Goal: Task Accomplishment & Management: Manage account settings

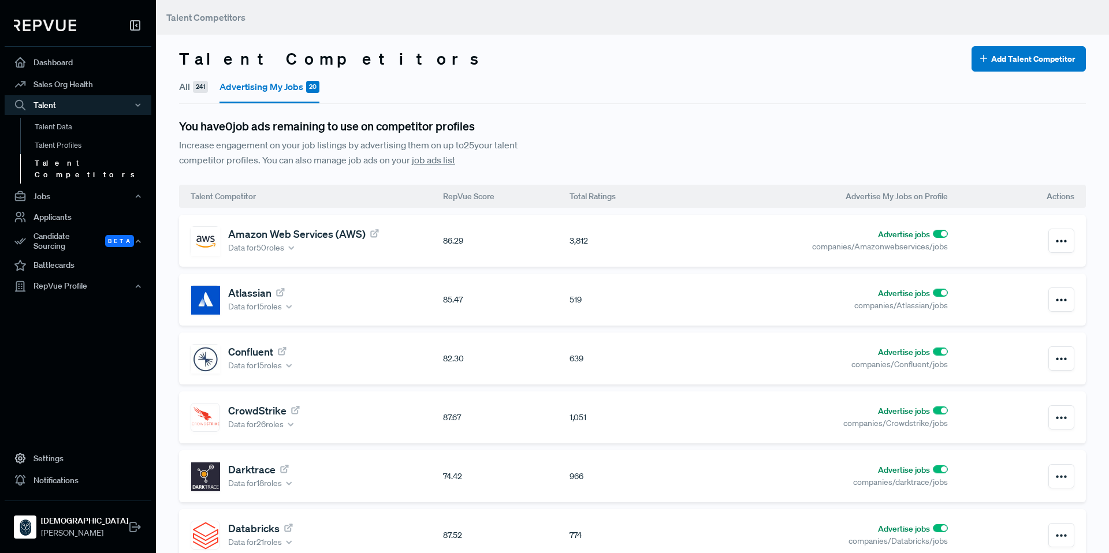
click at [189, 83] on button "All 241" at bounding box center [193, 87] width 29 height 30
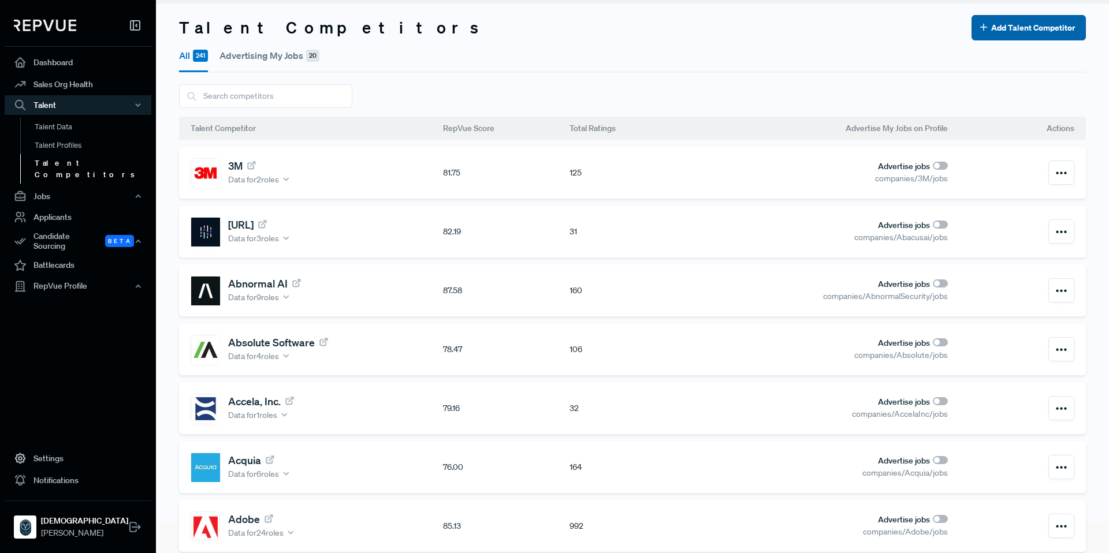
scroll to position [33, 0]
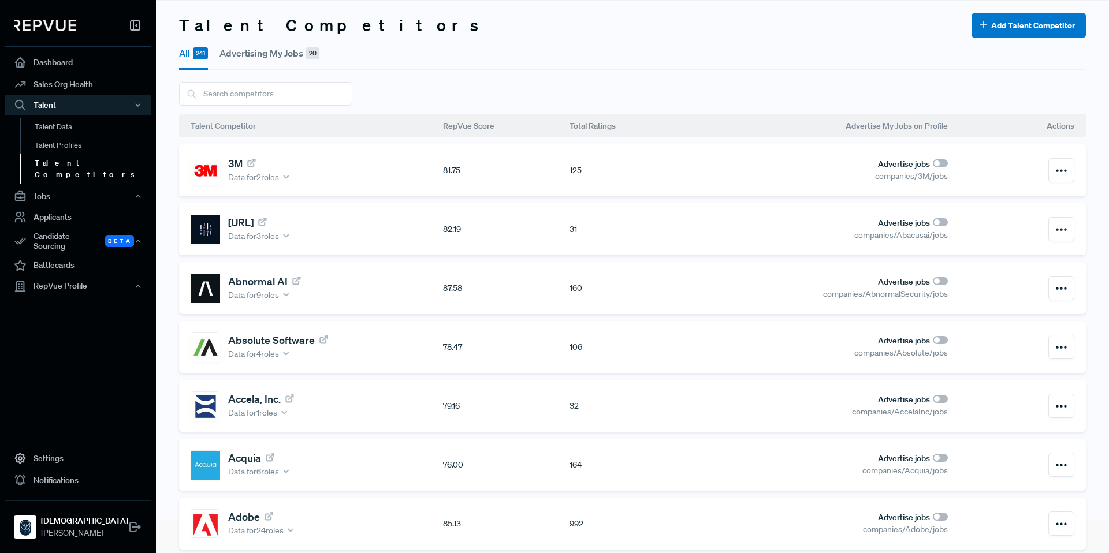
click at [291, 51] on button "Advertising My Jobs 20" at bounding box center [269, 53] width 100 height 30
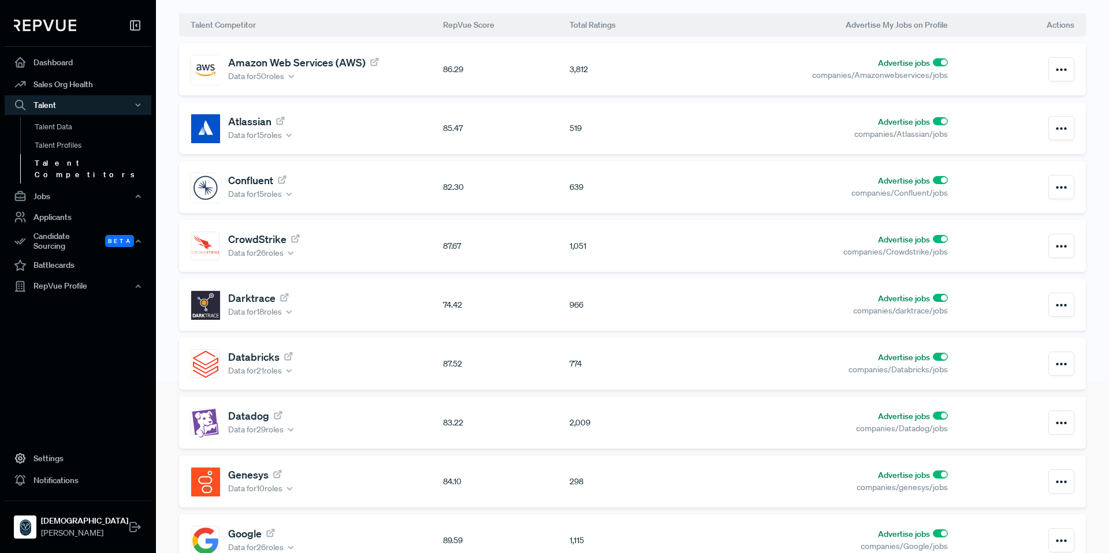
scroll to position [181, 0]
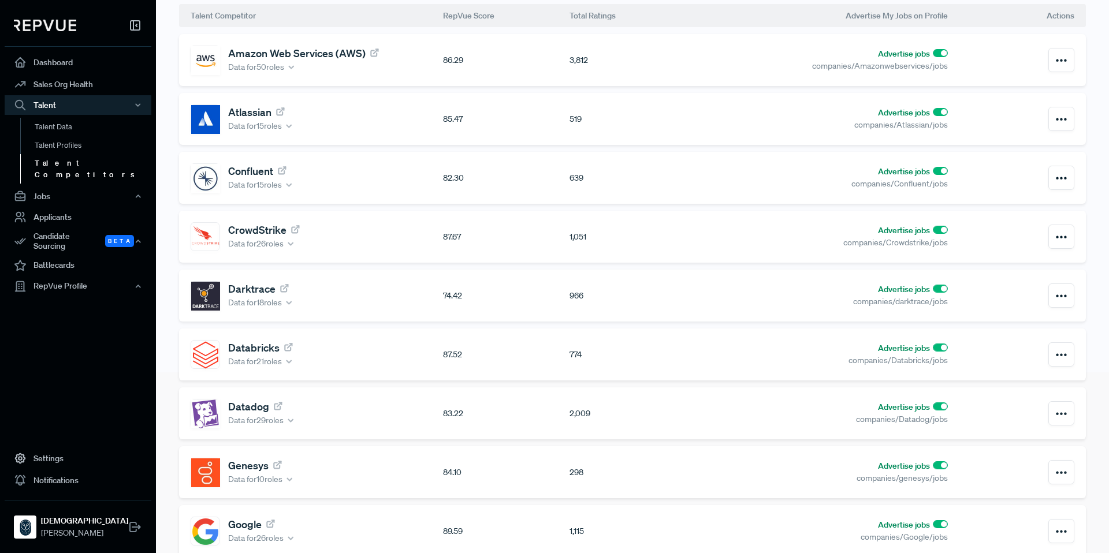
click at [933, 55] on input "checkbox" at bounding box center [940, 53] width 15 height 8
checkbox input "true"
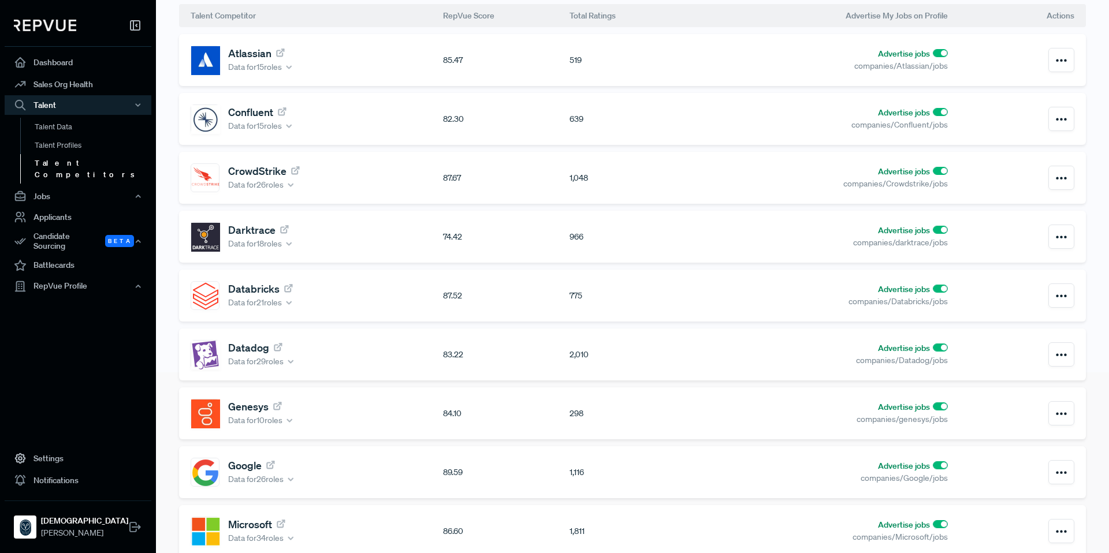
click at [933, 467] on input "checkbox" at bounding box center [940, 465] width 15 height 8
checkbox input "true"
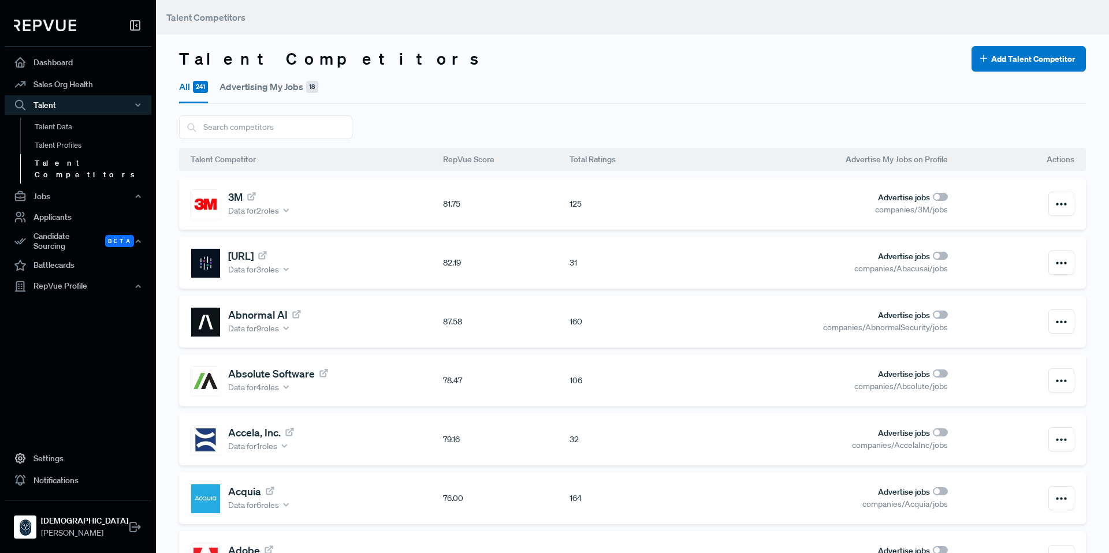
click at [244, 90] on button "Advertising My Jobs 18" at bounding box center [268, 87] width 99 height 30
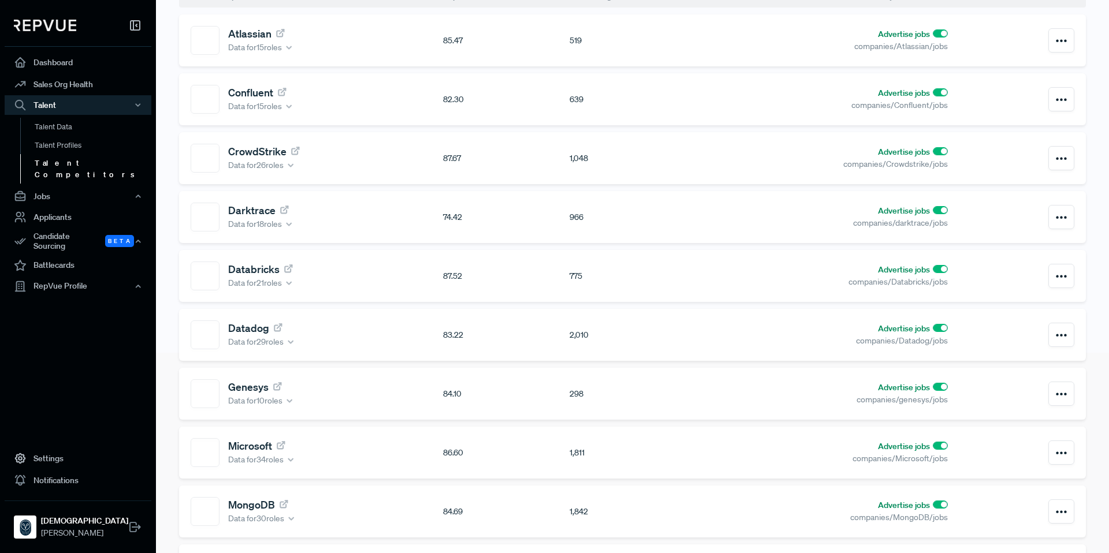
scroll to position [204, 0]
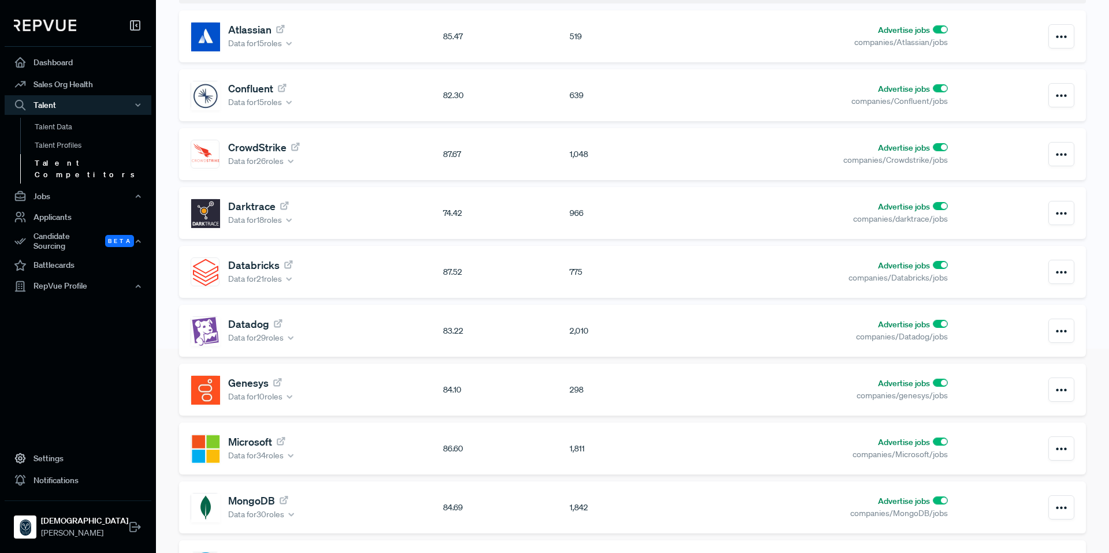
click at [933, 443] on input "checkbox" at bounding box center [940, 442] width 15 height 8
checkbox input "true"
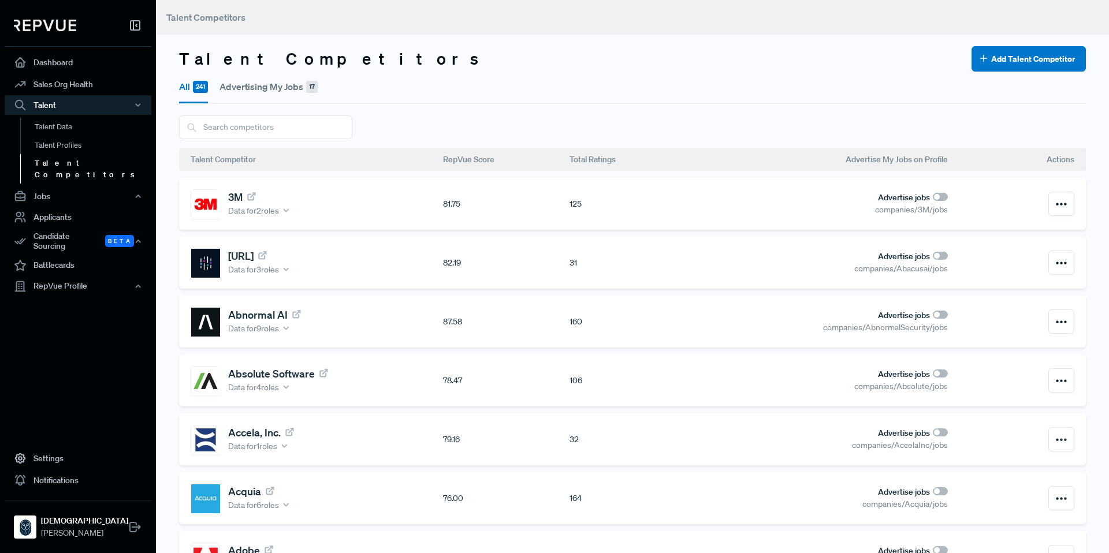
click at [269, 88] on button "Advertising My Jobs 17" at bounding box center [268, 87] width 98 height 30
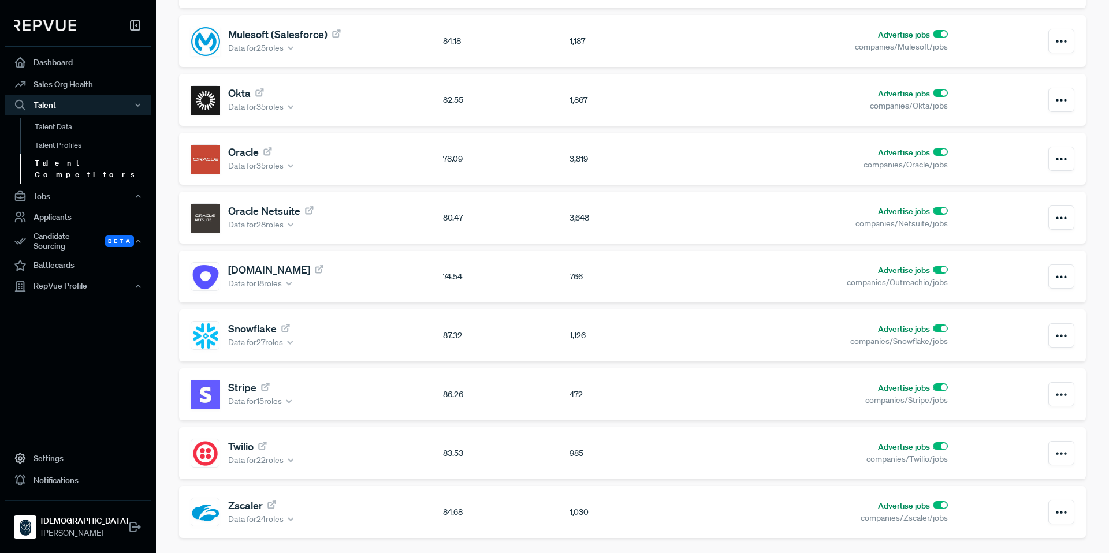
scroll to position [675, 0]
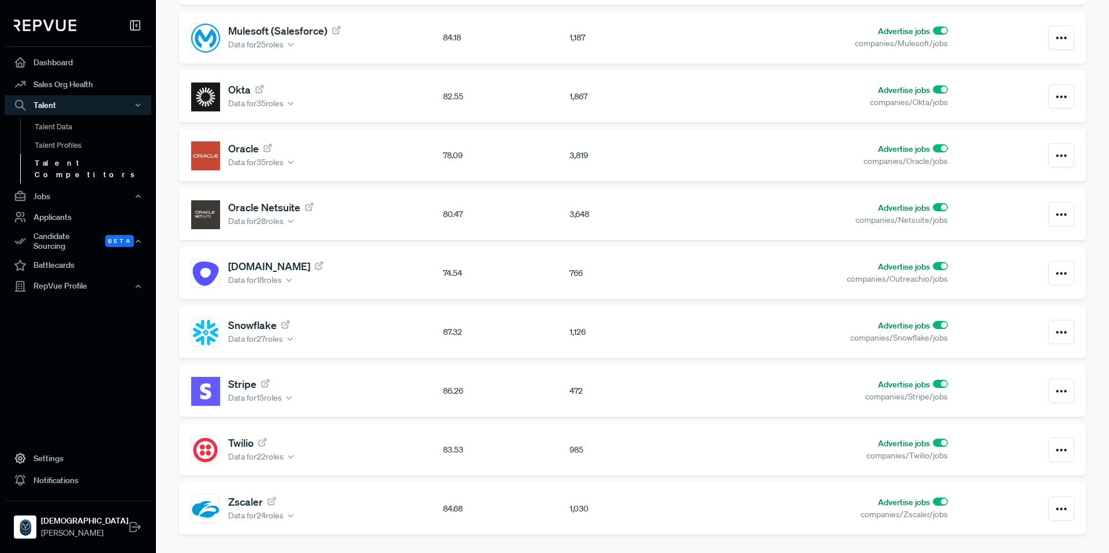
click at [933, 150] on input "checkbox" at bounding box center [940, 148] width 15 height 8
checkbox input "true"
click at [933, 210] on input "checkbox" at bounding box center [940, 207] width 15 height 8
checkbox input "true"
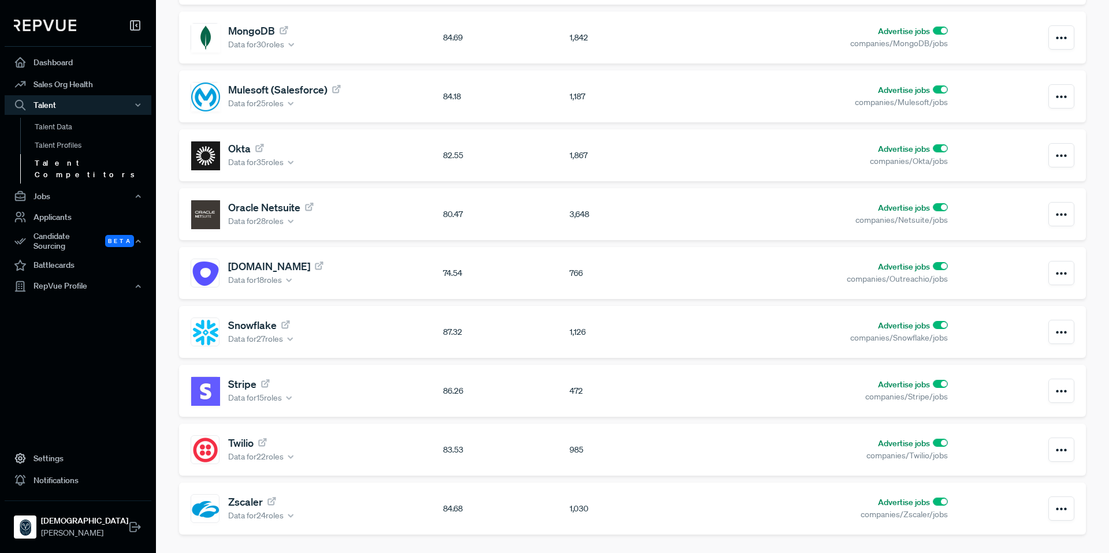
scroll to position [557, 0]
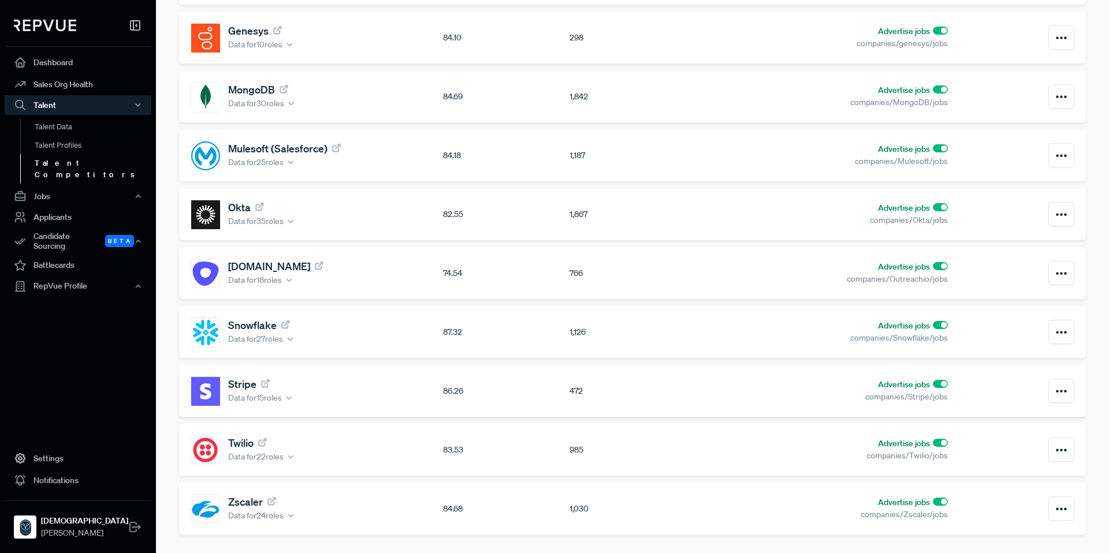
click at [933, 150] on input "checkbox" at bounding box center [940, 148] width 15 height 8
checkbox input "true"
click at [933, 91] on input "checkbox" at bounding box center [940, 89] width 15 height 8
checkbox input "true"
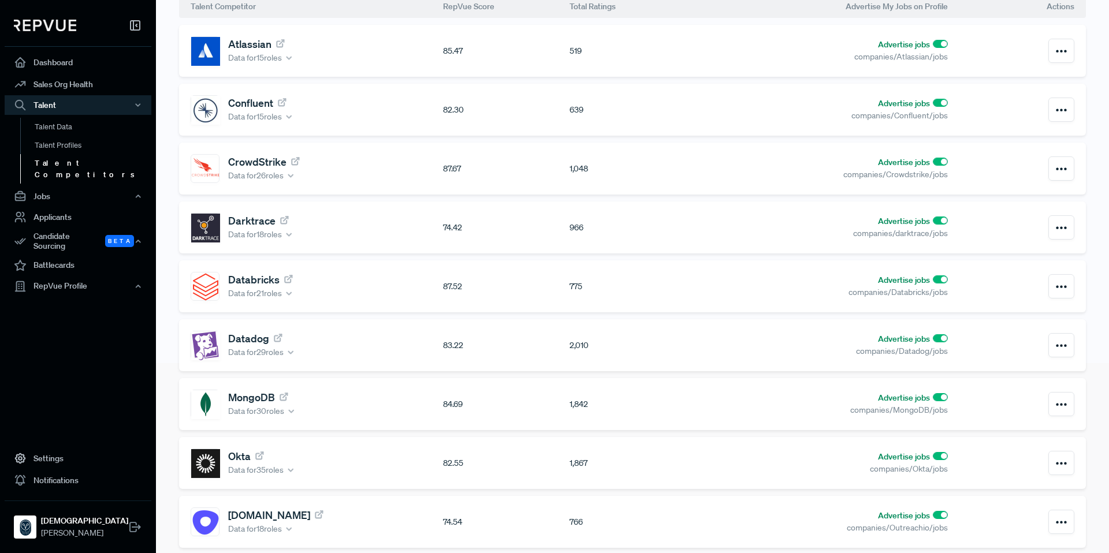
scroll to position [0, 0]
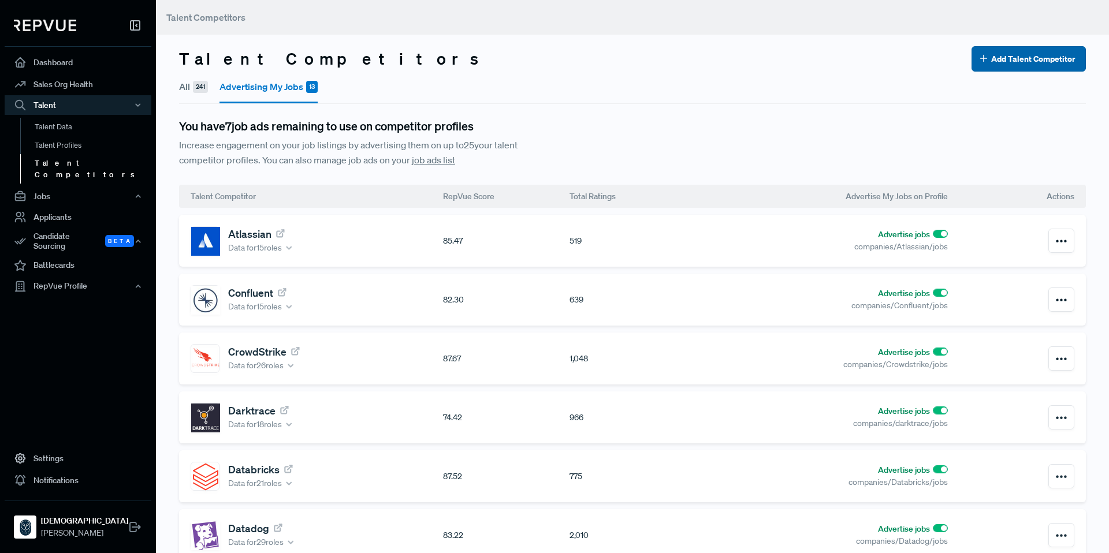
click at [986, 64] on button "Add Talent Competitor" at bounding box center [1028, 58] width 114 height 25
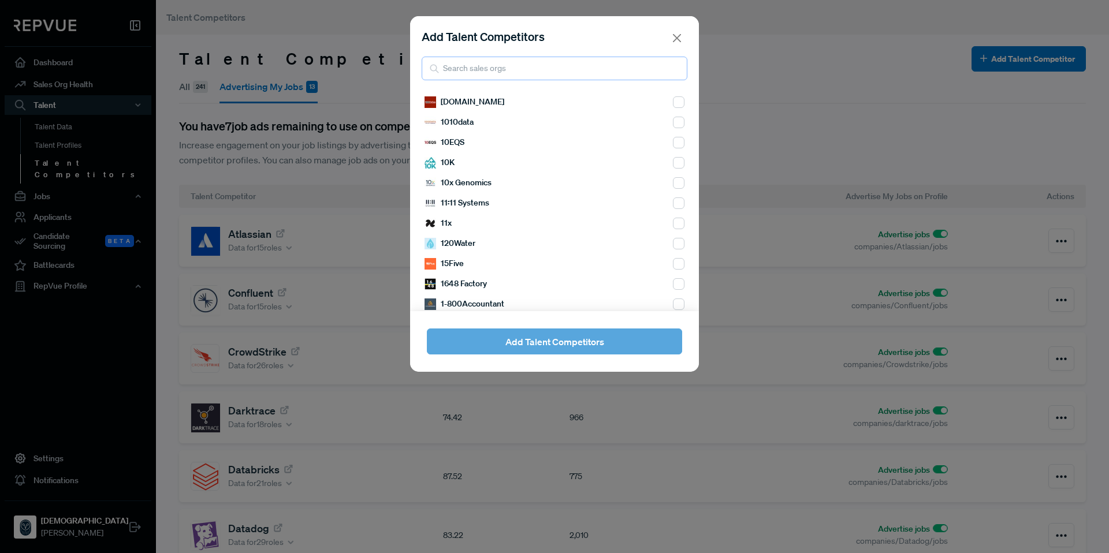
click at [485, 70] on input "search" at bounding box center [555, 69] width 266 height 24
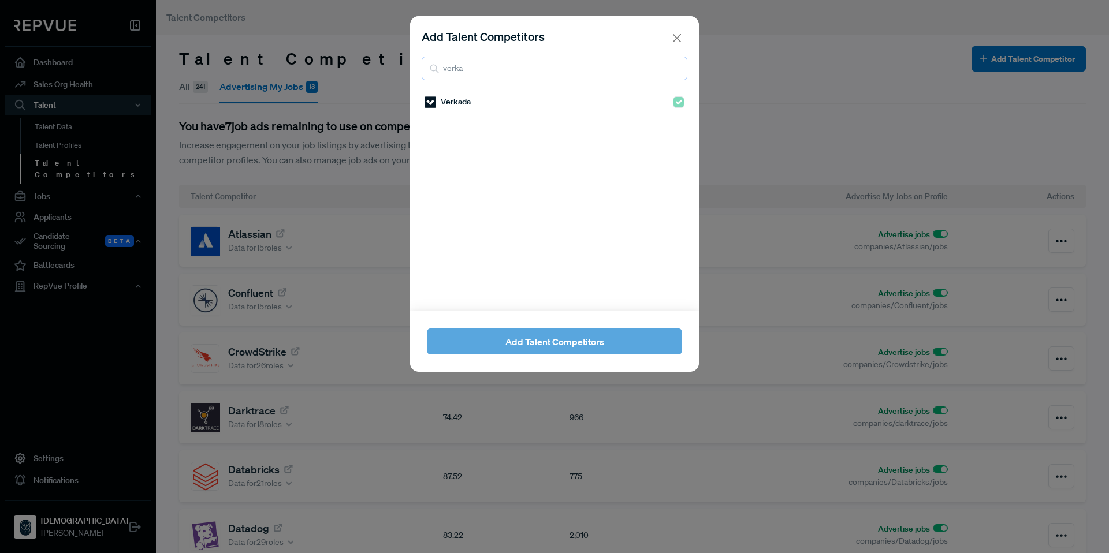
type input "verka"
click at [487, 100] on div "Verkada" at bounding box center [555, 102] width 260 height 20
click at [865, 85] on div "Add Talent Competitors verka Verkada Add Talent Competitors" at bounding box center [554, 276] width 1109 height 553
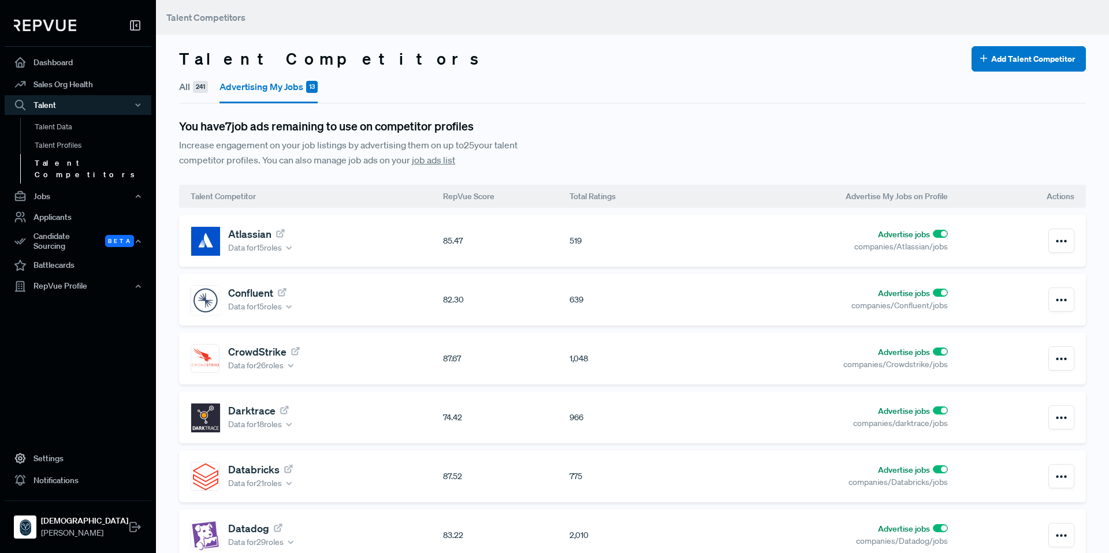
click at [189, 83] on button "All 241" at bounding box center [193, 87] width 29 height 30
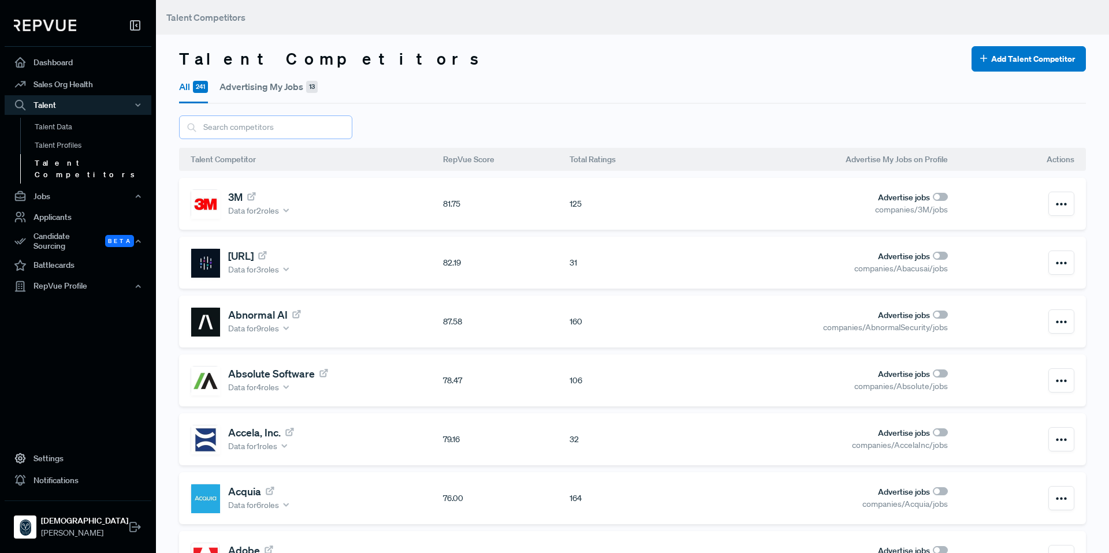
click at [276, 127] on input "text" at bounding box center [265, 128] width 173 height 24
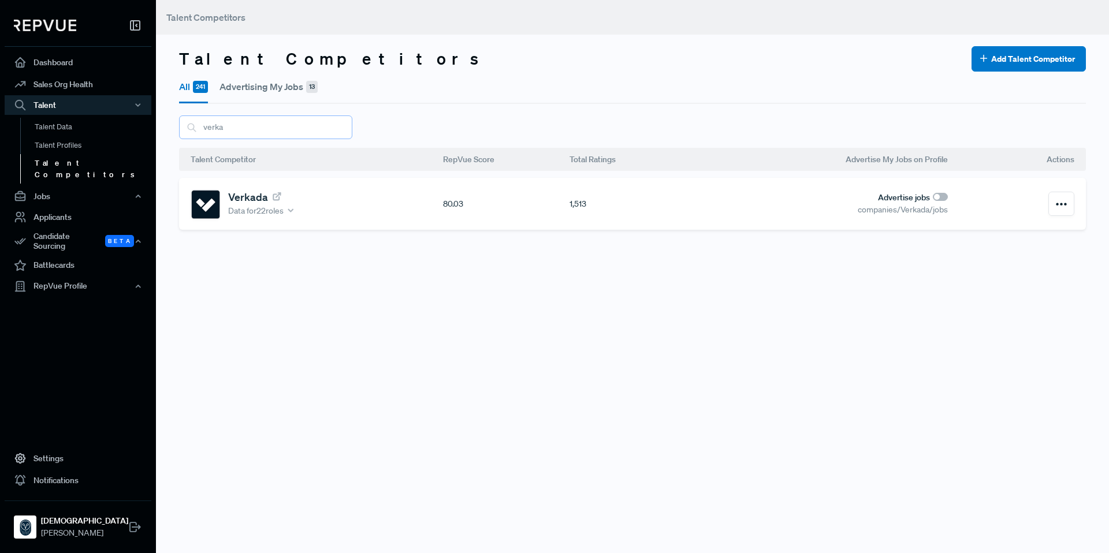
type input "verka"
click at [933, 198] on input "checkbox" at bounding box center [940, 197] width 15 height 8
checkbox input "false"
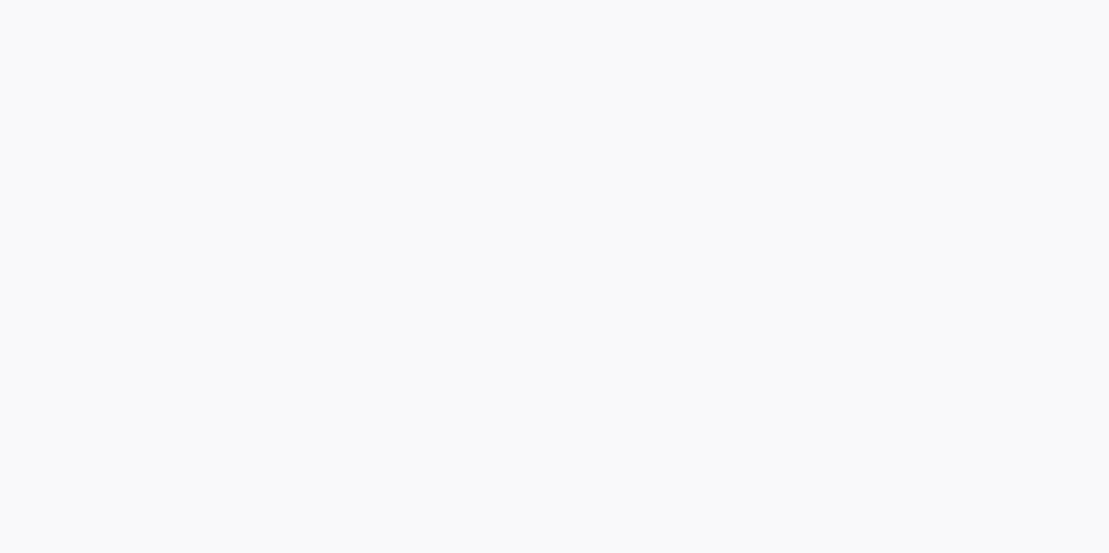
drag, startPoint x: 254, startPoint y: 126, endPoint x: 194, endPoint y: 125, distance: 60.1
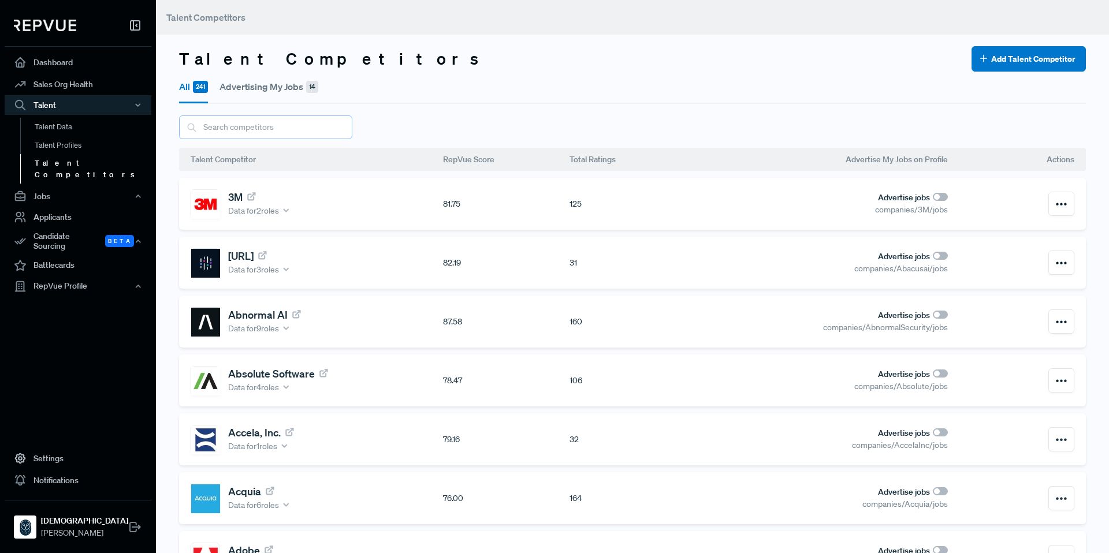
click at [258, 131] on input "text" at bounding box center [265, 128] width 173 height 24
click at [252, 132] on input "text" at bounding box center [265, 128] width 173 height 24
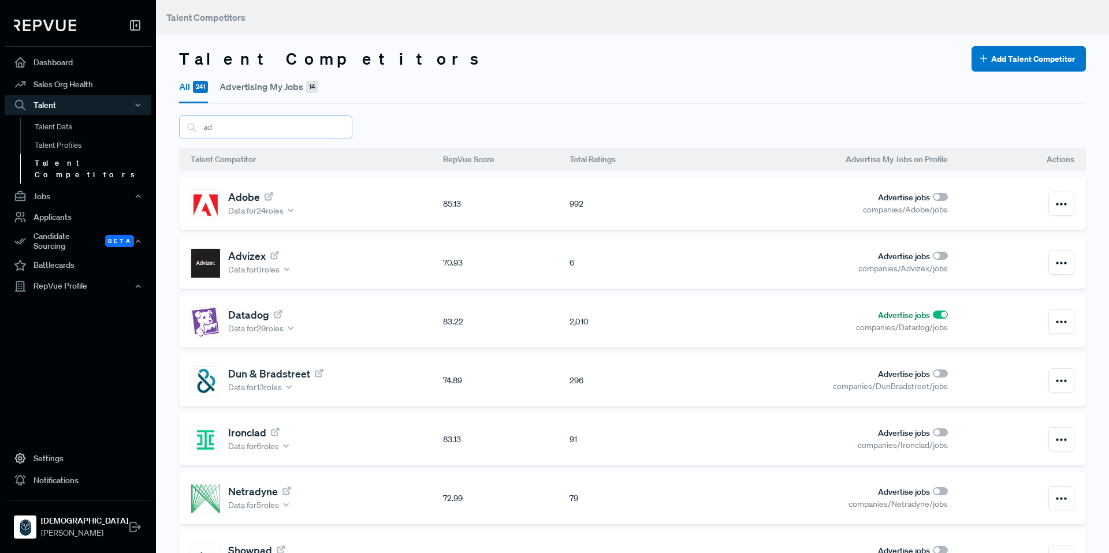
type input "adp"
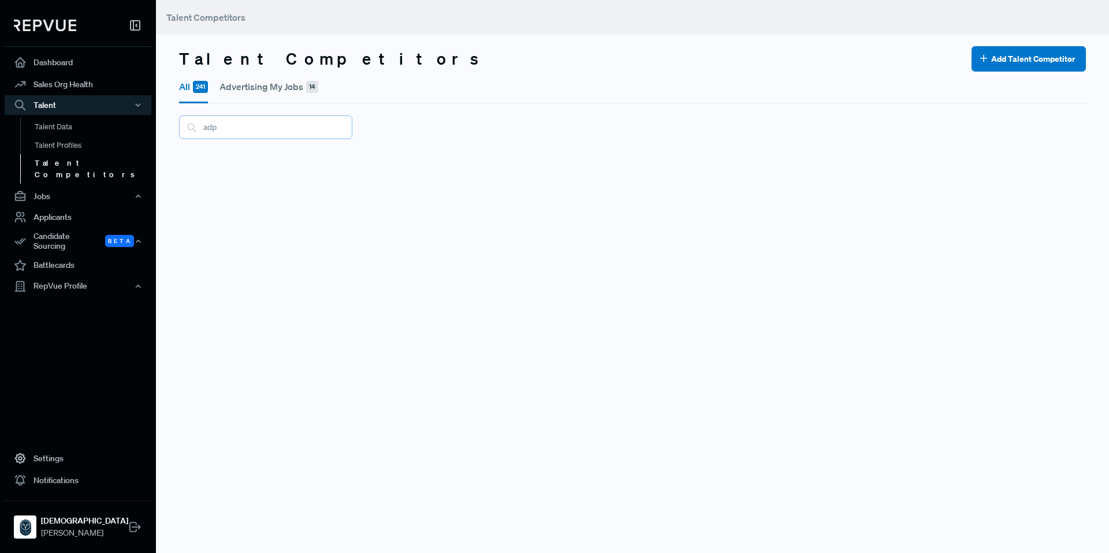
drag, startPoint x: 250, startPoint y: 127, endPoint x: 184, endPoint y: 128, distance: 65.8
click at [184, 128] on input "adp" at bounding box center [265, 128] width 173 height 24
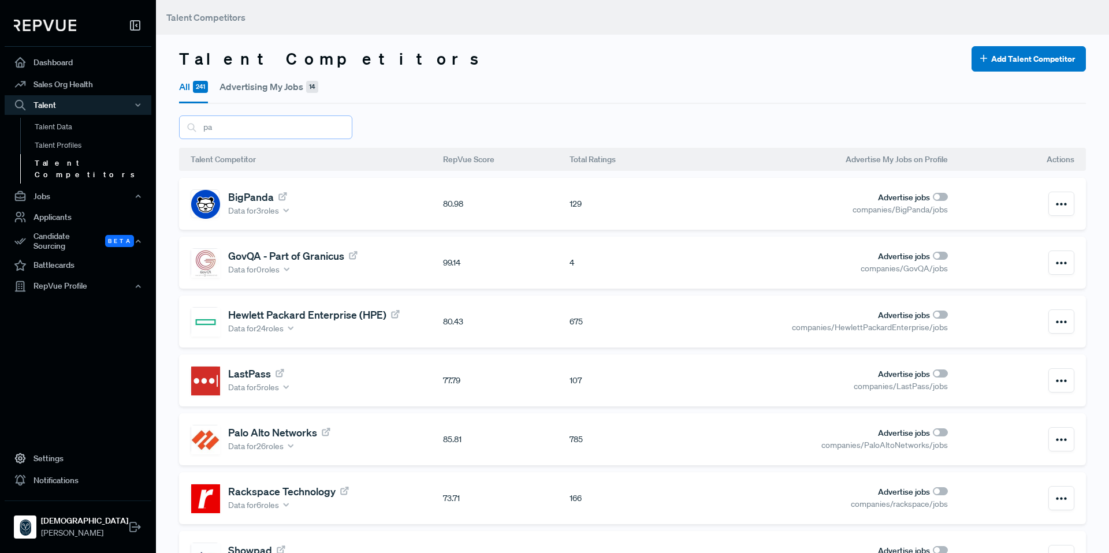
type input "p"
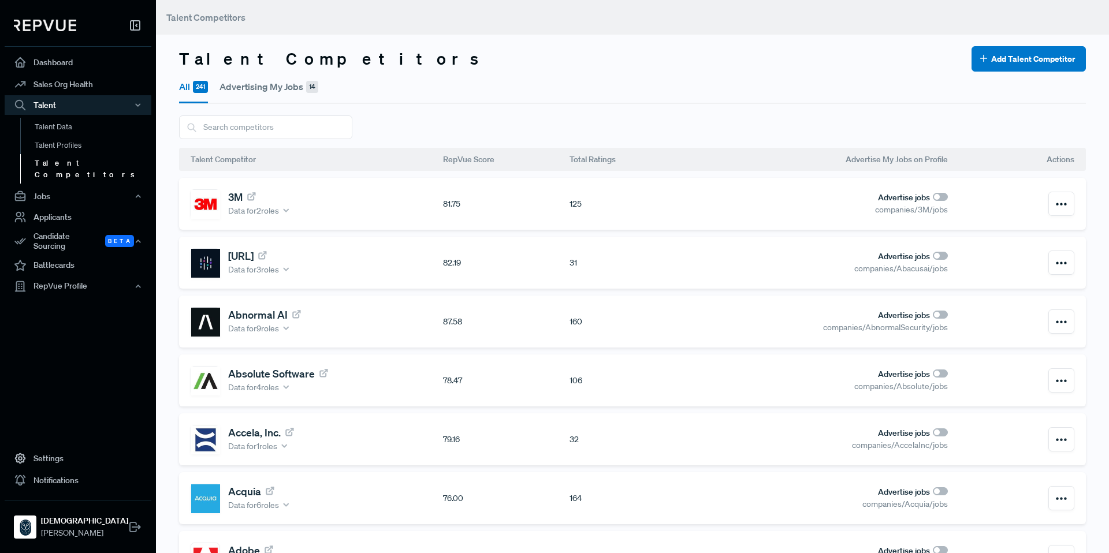
click at [270, 84] on button "Advertising My Jobs 14" at bounding box center [268, 87] width 99 height 30
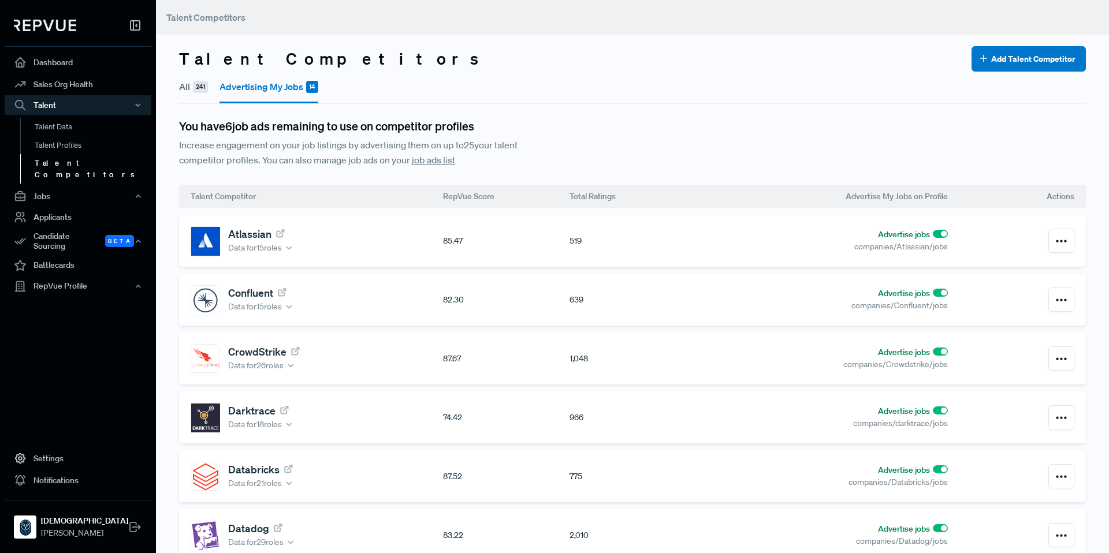
click at [192, 87] on button "All 241" at bounding box center [193, 87] width 29 height 30
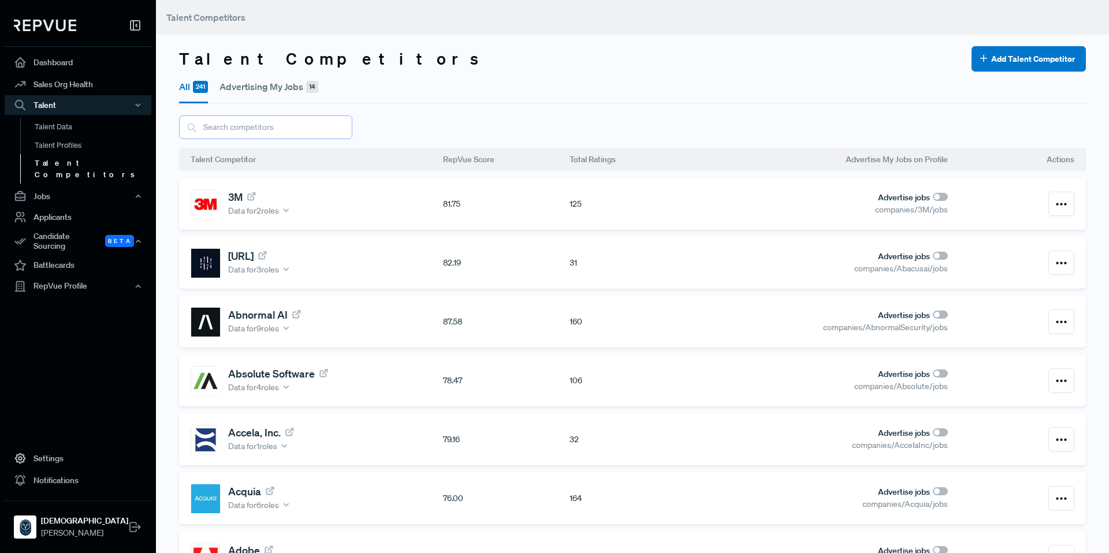
click at [224, 127] on input "text" at bounding box center [265, 128] width 173 height 24
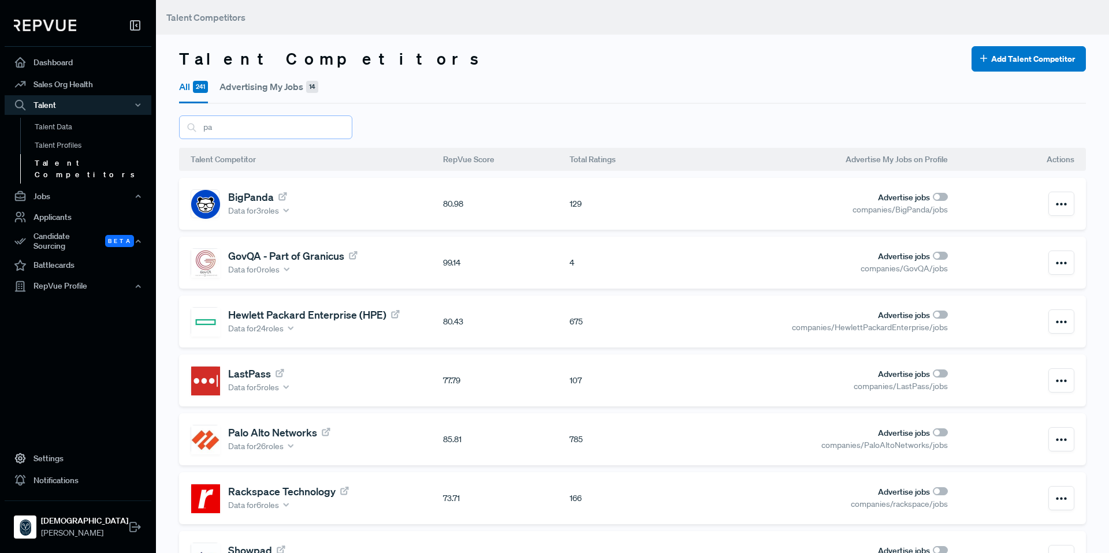
type input "p"
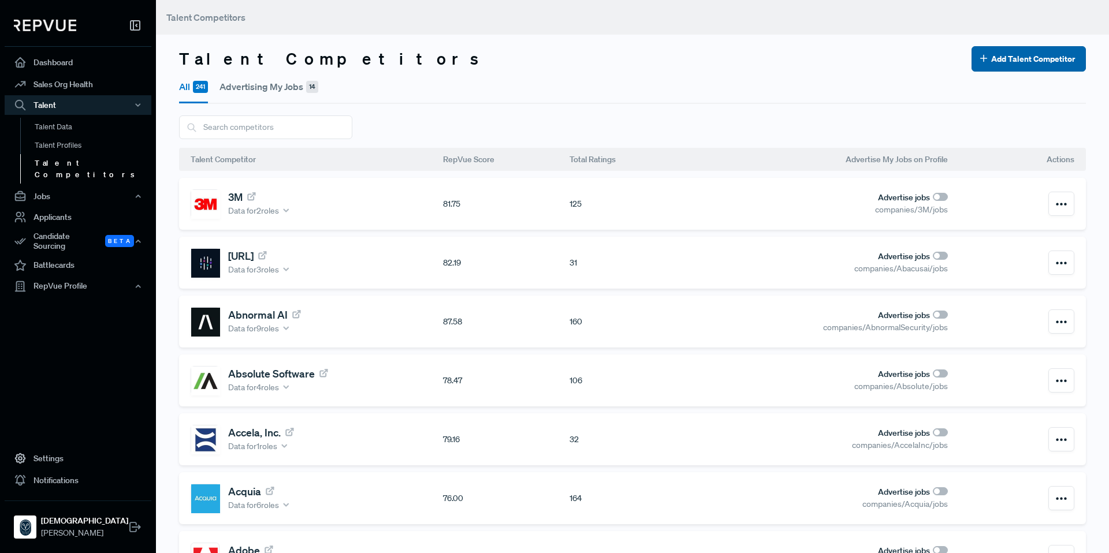
click at [1022, 64] on button "Add Talent Competitor" at bounding box center [1028, 58] width 114 height 25
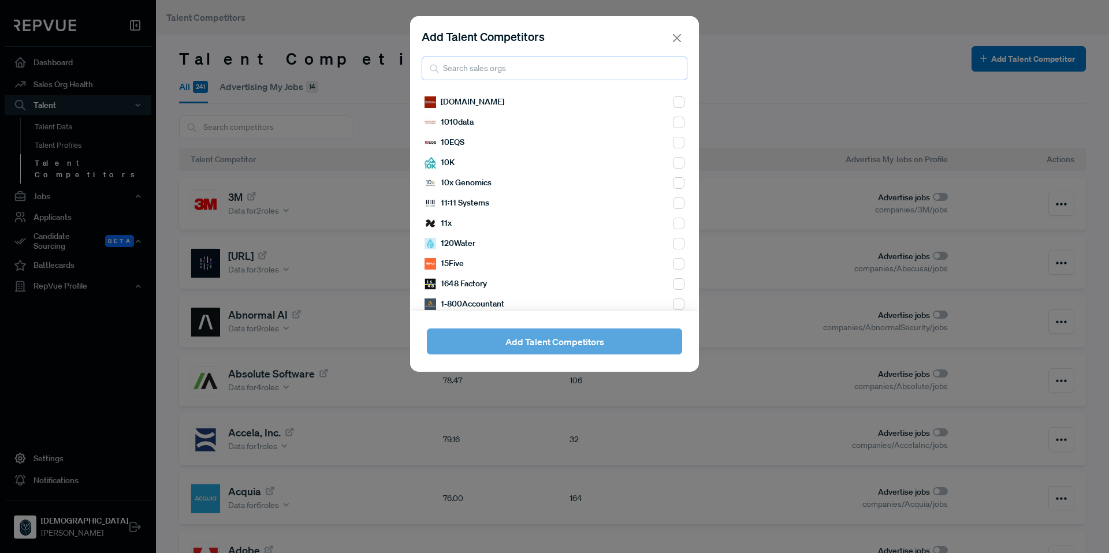
click at [546, 73] on input "search" at bounding box center [555, 69] width 266 height 24
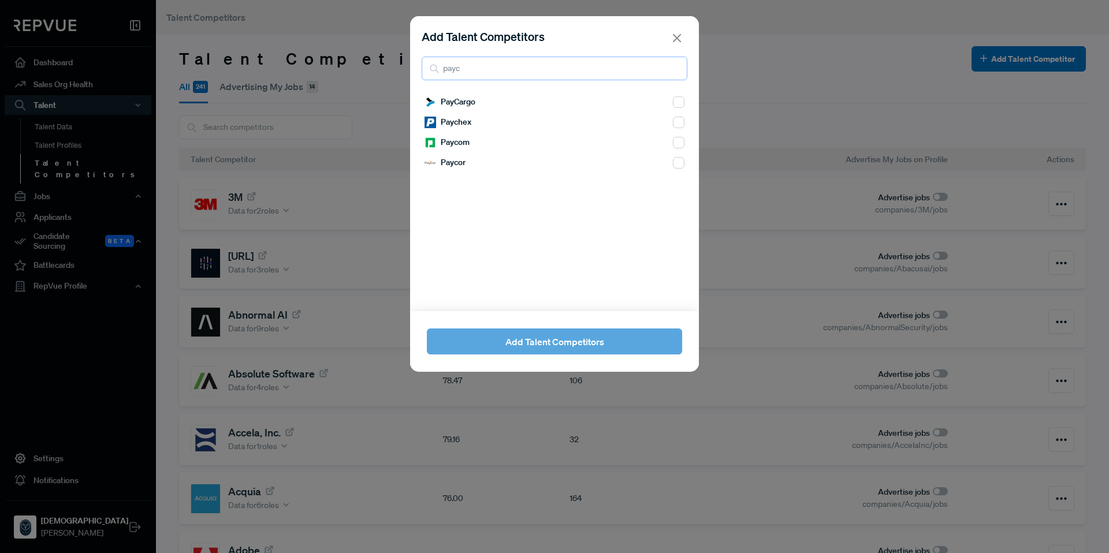
type input "payc"
click at [673, 122] on input "checkbox" at bounding box center [679, 123] width 12 height 12
checkbox input "true"
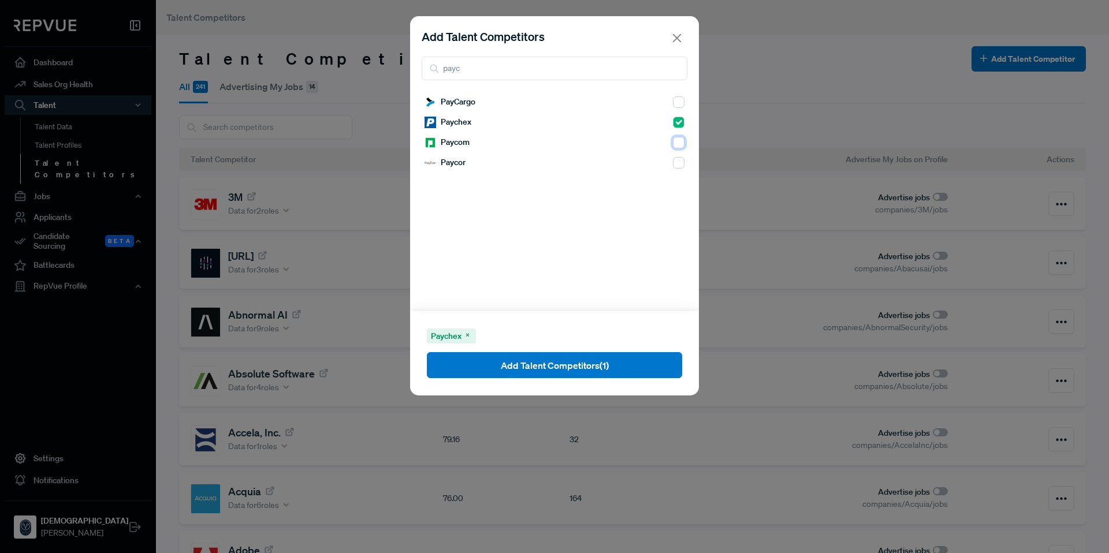
click at [673, 142] on input "checkbox" at bounding box center [679, 143] width 12 height 12
checkbox input "true"
click at [673, 165] on input "checkbox" at bounding box center [679, 163] width 12 height 12
checkbox input "true"
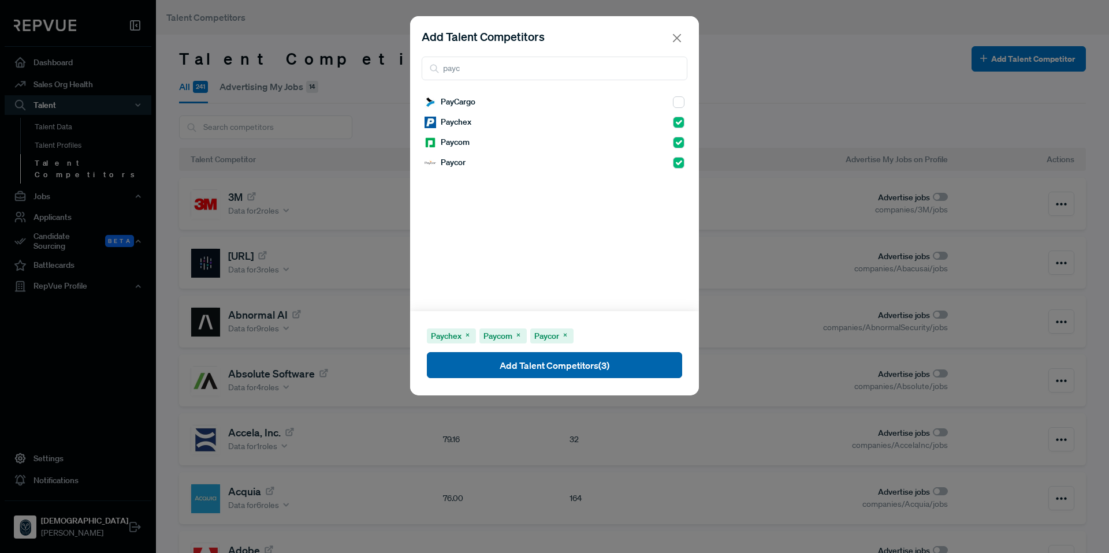
click at [621, 362] on button "Add Talent Competitors (3)" at bounding box center [554, 365] width 255 height 26
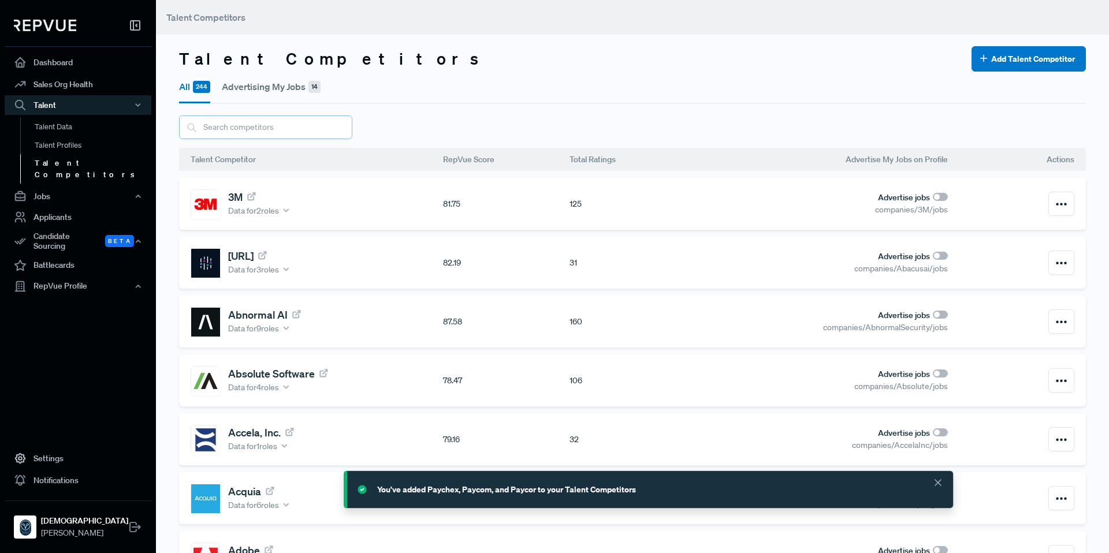
click at [299, 131] on input "text" at bounding box center [265, 128] width 173 height 24
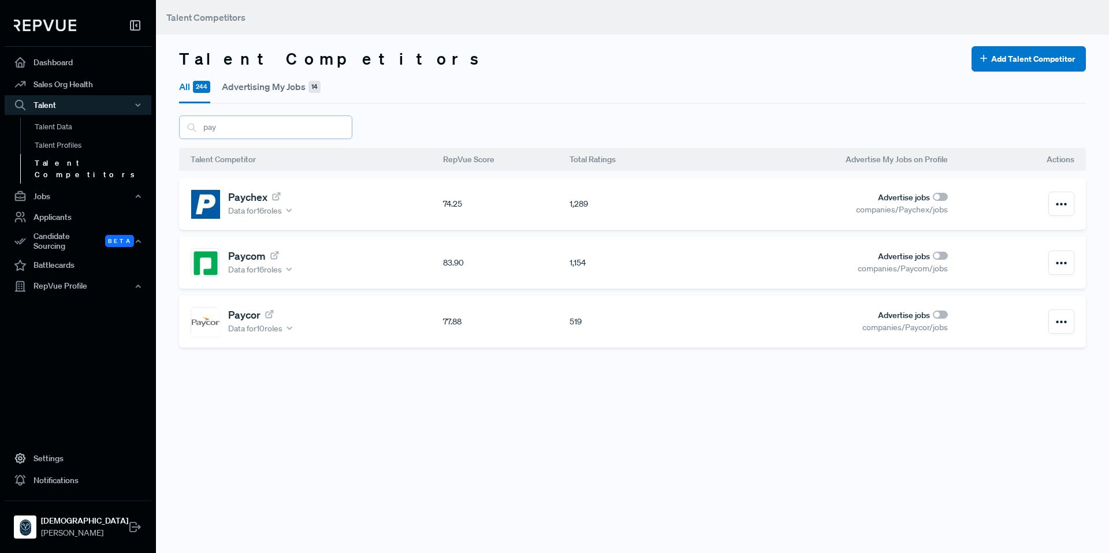
type input "pay"
click at [935, 316] on input "checkbox" at bounding box center [940, 315] width 15 height 8
checkbox input "false"
click at [1060, 319] on button "button" at bounding box center [1061, 322] width 26 height 24
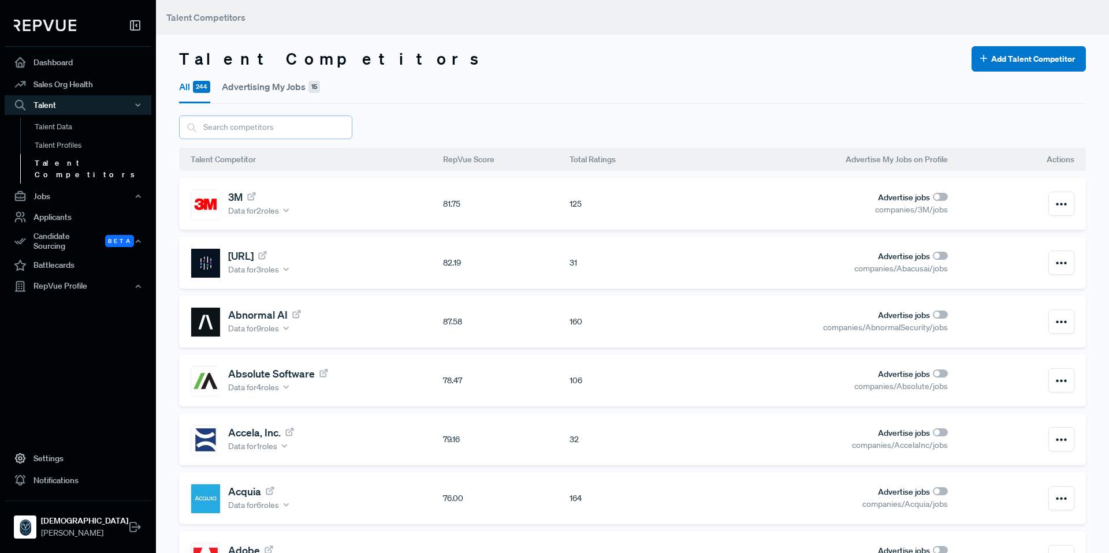
click at [272, 127] on input "text" at bounding box center [265, 128] width 173 height 24
click at [1012, 65] on button "Add Talent Competitor" at bounding box center [1028, 58] width 114 height 25
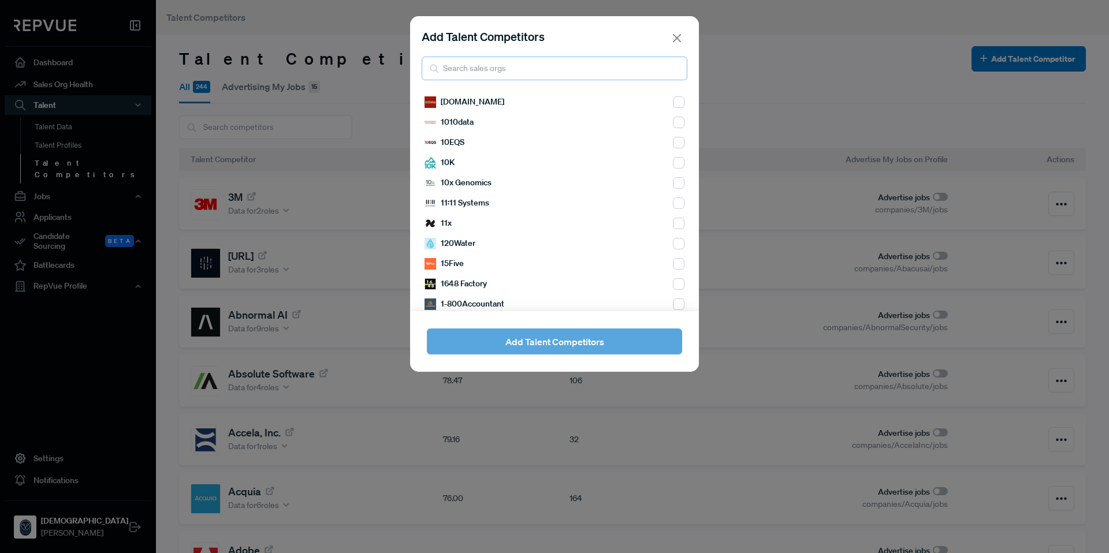
click at [555, 69] on input "search" at bounding box center [555, 69] width 266 height 24
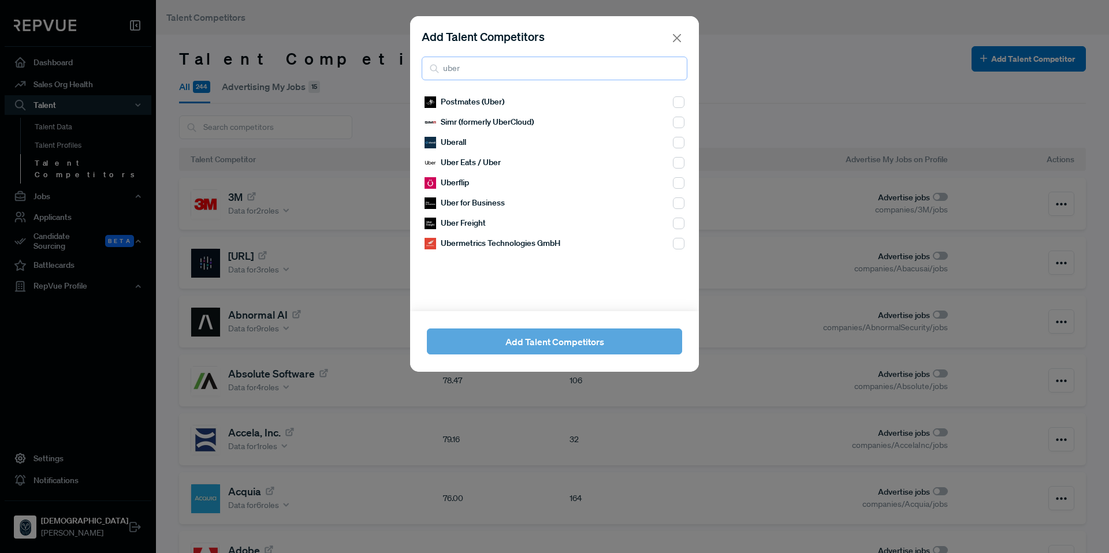
type input "uber"
click at [673, 222] on input "checkbox" at bounding box center [679, 224] width 12 height 12
checkbox input "true"
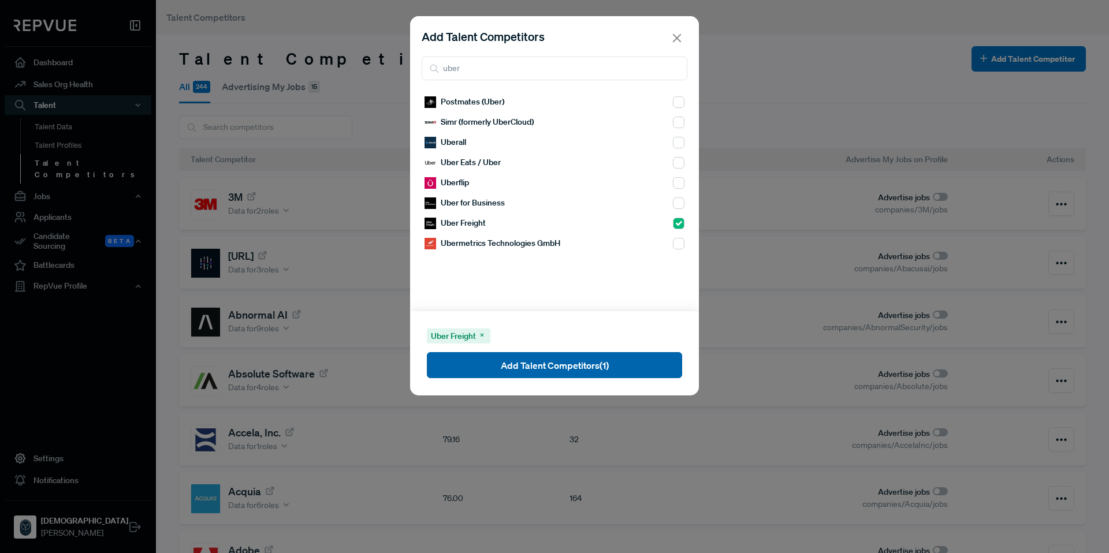
click at [554, 368] on button "Add Talent Competitors (1)" at bounding box center [554, 365] width 255 height 26
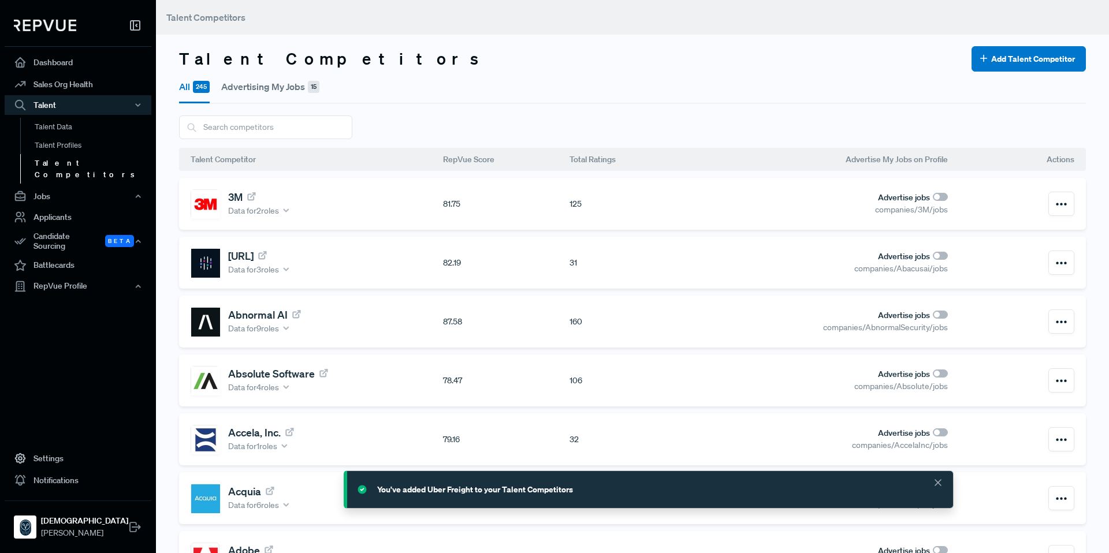
click at [234, 90] on button "Advertising My Jobs 15" at bounding box center [270, 87] width 98 height 30
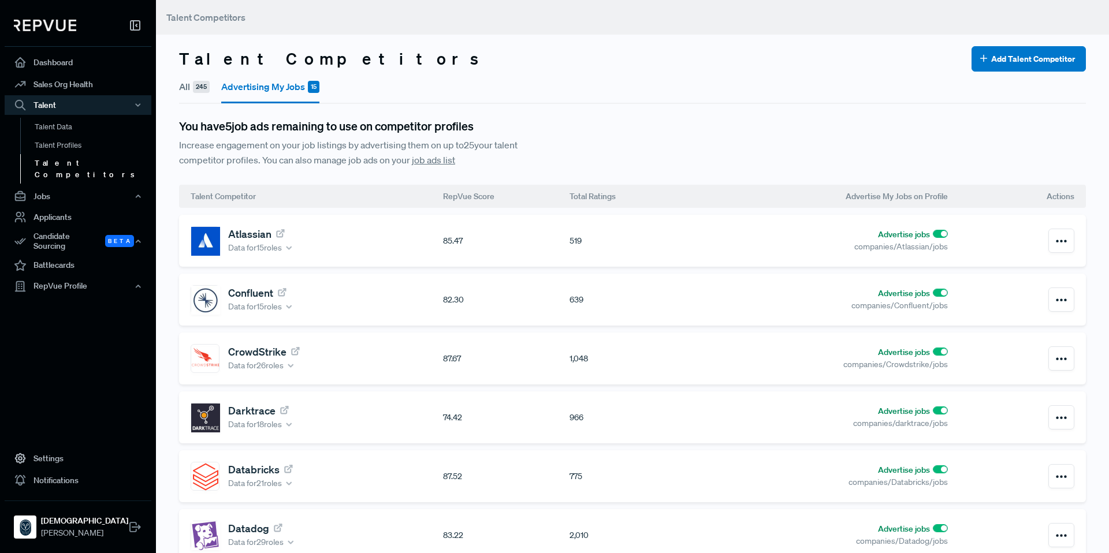
click at [187, 85] on button "All 245" at bounding box center [194, 87] width 31 height 30
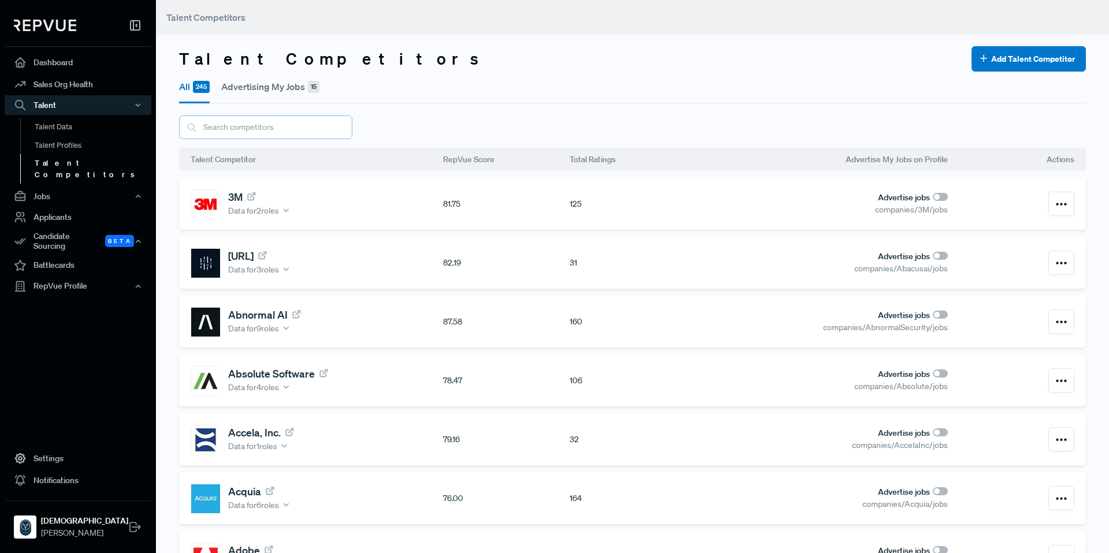
click at [244, 124] on input "text" at bounding box center [265, 128] width 173 height 24
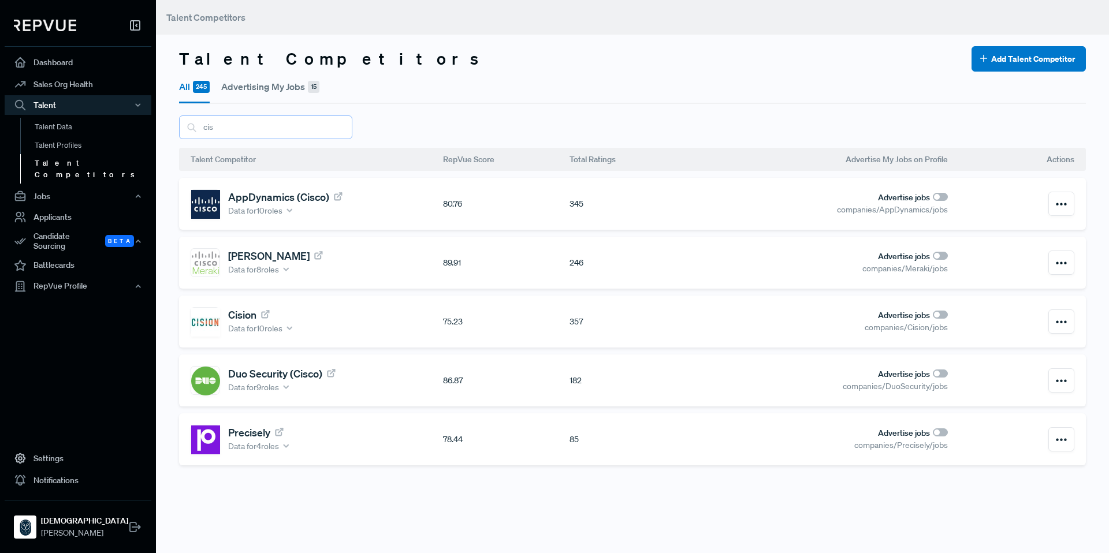
type input "cis"
click at [933, 259] on input "checkbox" at bounding box center [940, 256] width 15 height 8
checkbox input "false"
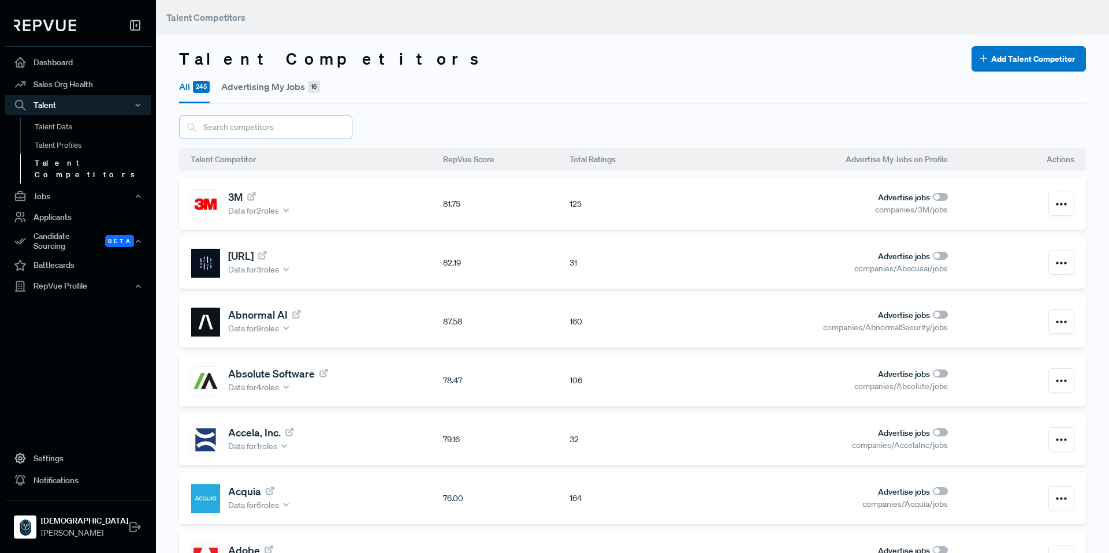
click at [292, 135] on input "text" at bounding box center [265, 128] width 173 height 24
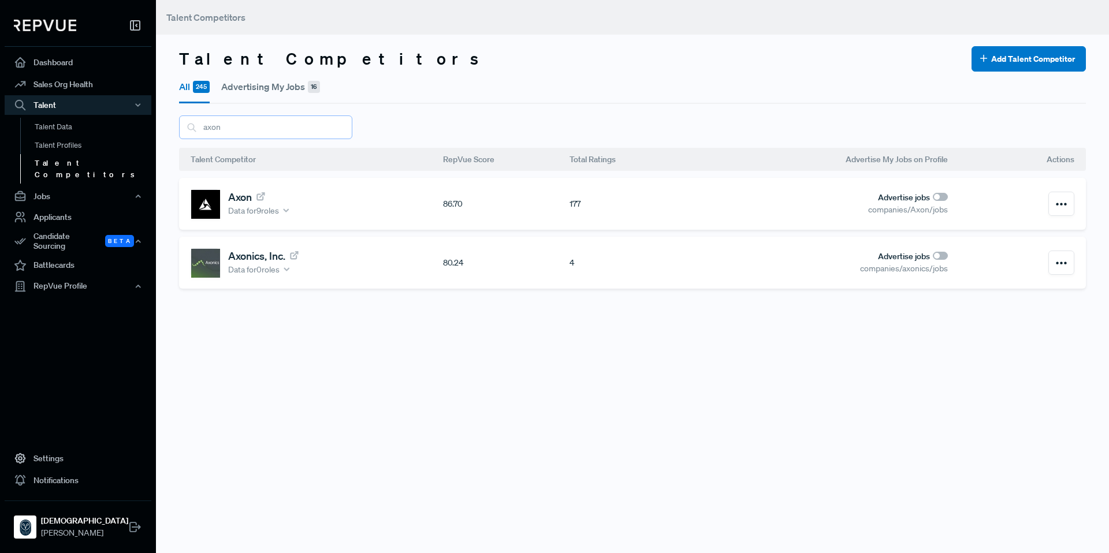
type input "axon"
click at [937, 198] on input "checkbox" at bounding box center [940, 197] width 15 height 8
checkbox input "false"
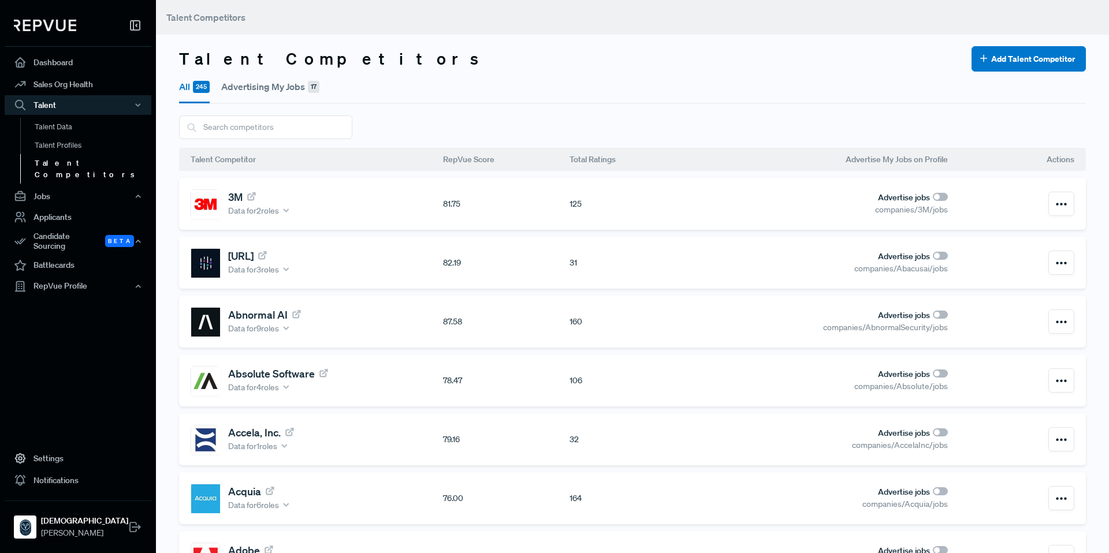
click at [260, 88] on button "Advertising My Jobs 17" at bounding box center [270, 87] width 98 height 30
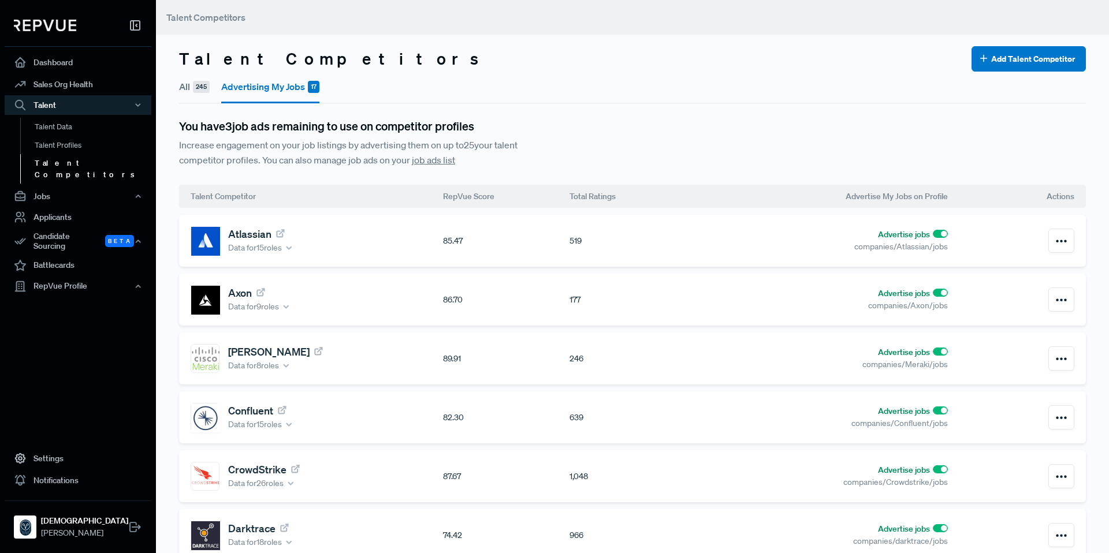
click at [180, 85] on button "All 245" at bounding box center [194, 87] width 31 height 30
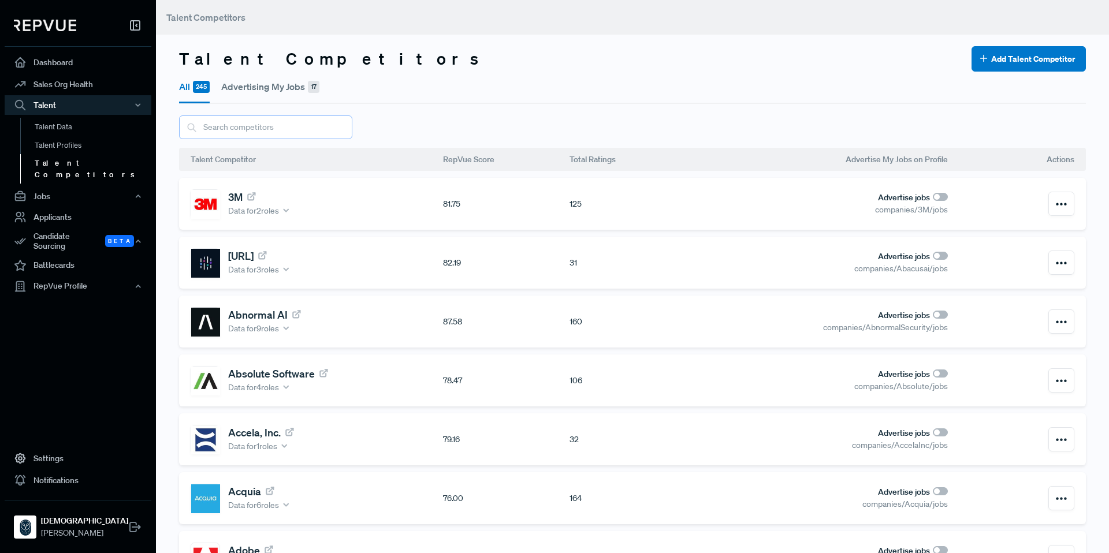
click at [303, 128] on input "text" at bounding box center [265, 128] width 173 height 24
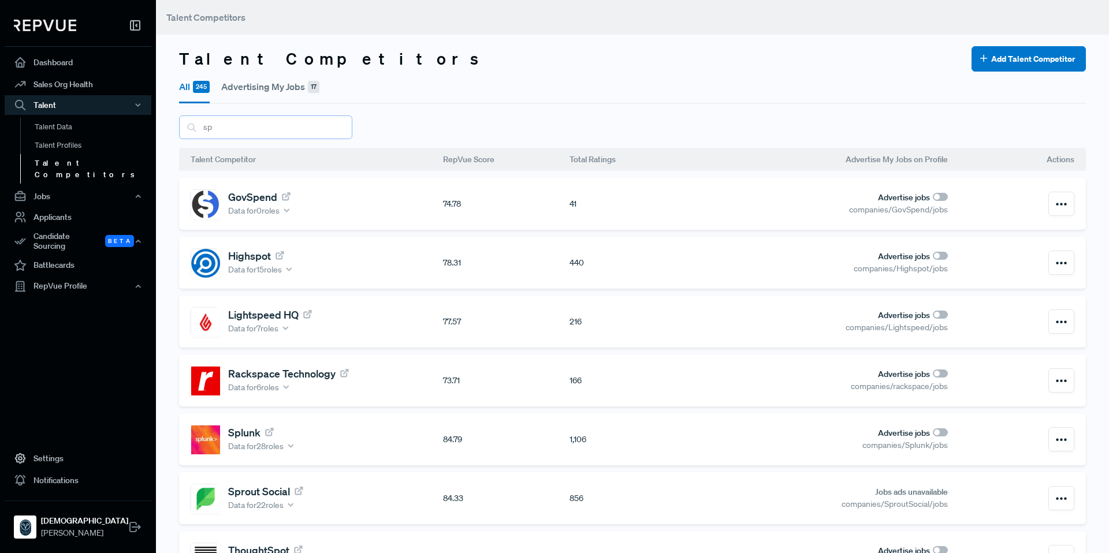
type input "s"
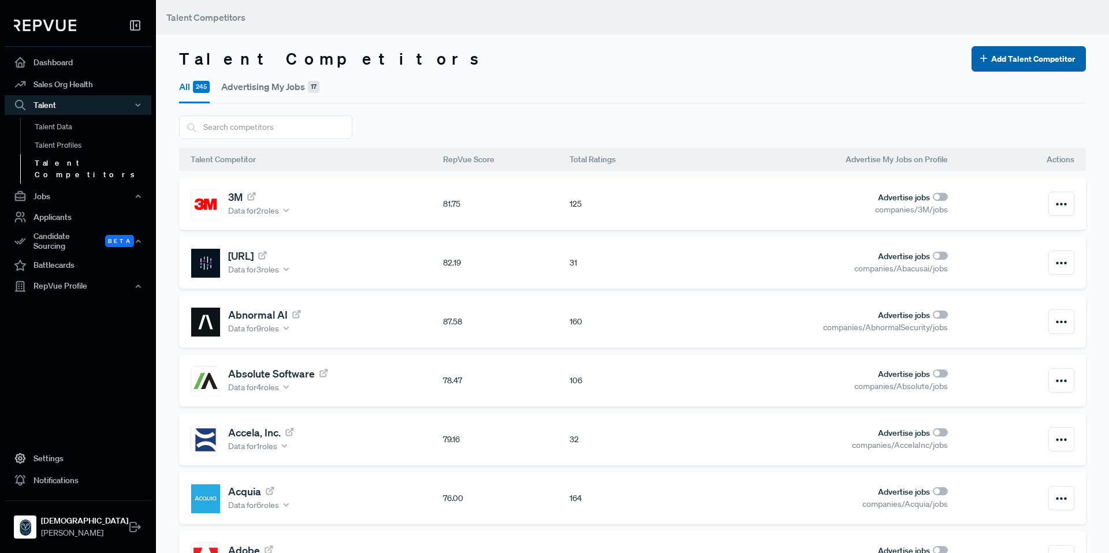
click at [1066, 52] on button "Add Talent Competitor" at bounding box center [1028, 58] width 114 height 25
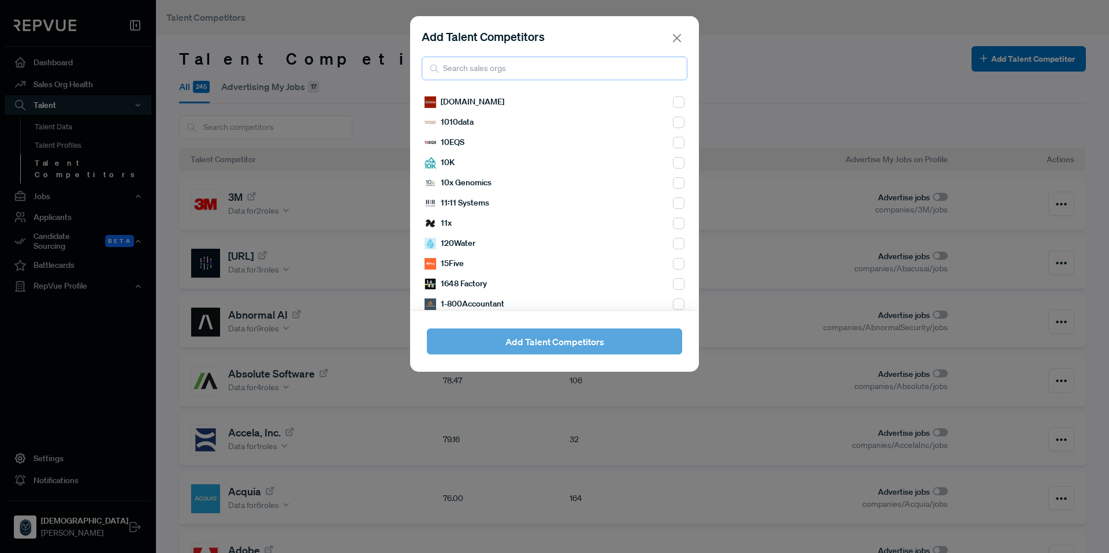
click at [534, 68] on input "search" at bounding box center [555, 69] width 266 height 24
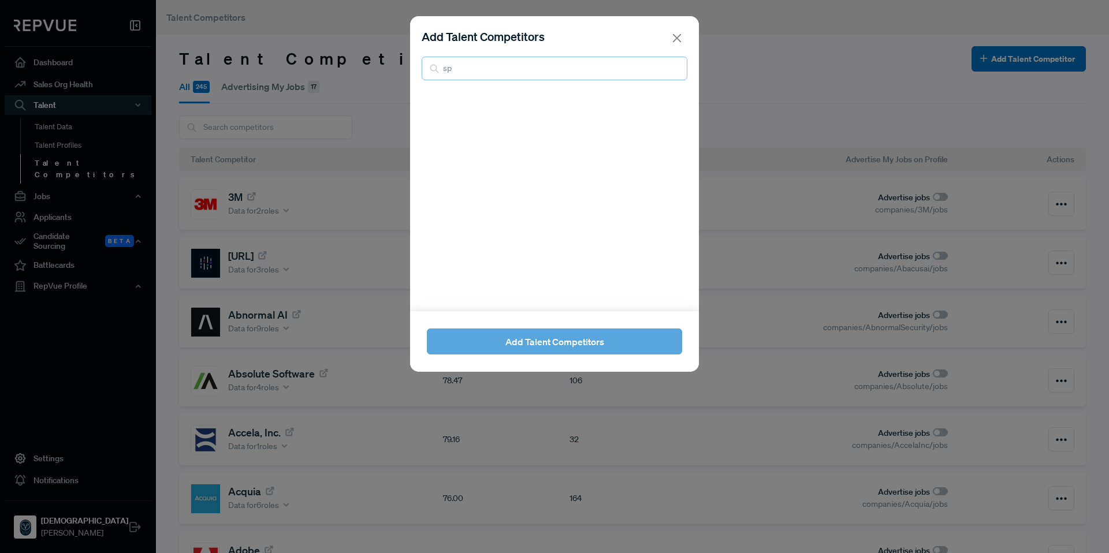
type input "s"
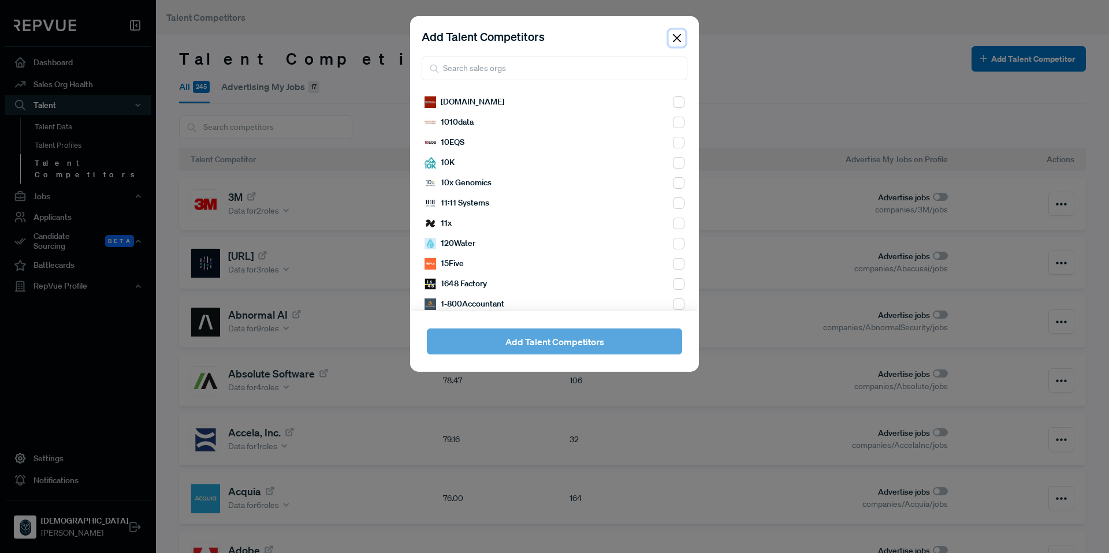
click at [682, 34] on button "Close" at bounding box center [677, 38] width 17 height 17
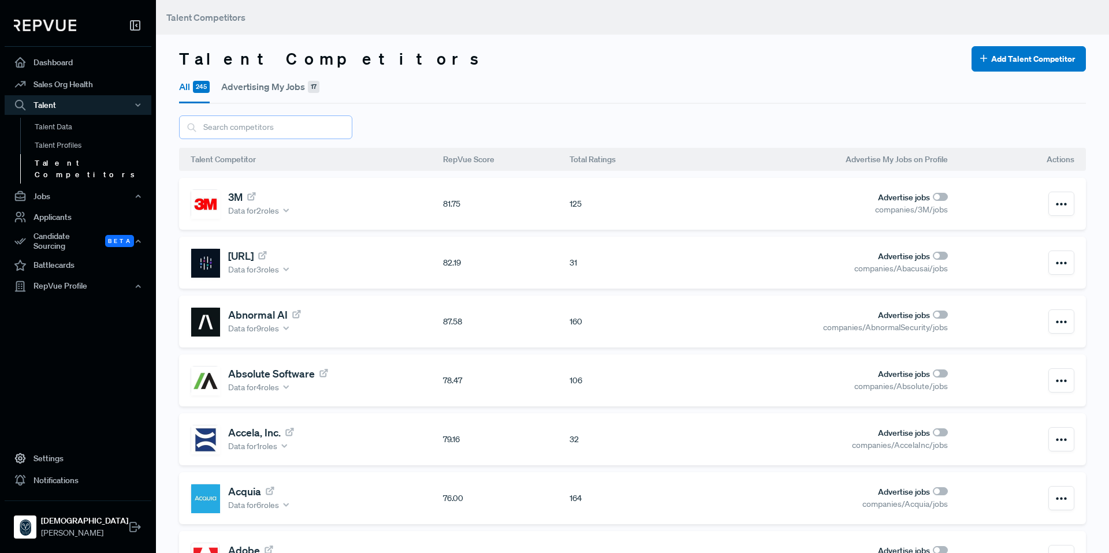
click at [214, 128] on input "text" at bounding box center [265, 128] width 173 height 24
click at [982, 65] on button "Add Talent Competitor" at bounding box center [1028, 58] width 114 height 25
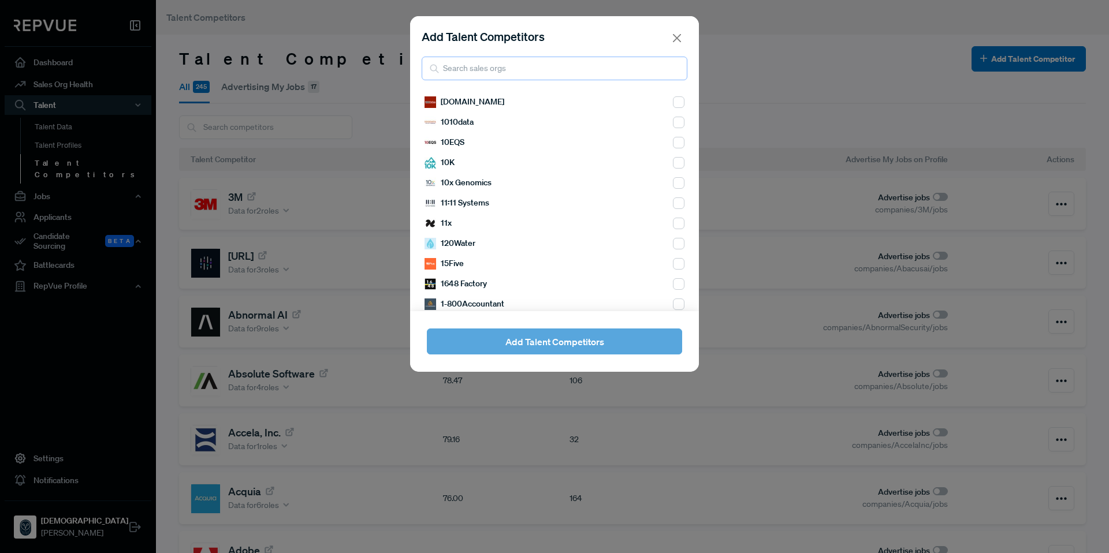
click at [519, 72] on input "search" at bounding box center [555, 69] width 266 height 24
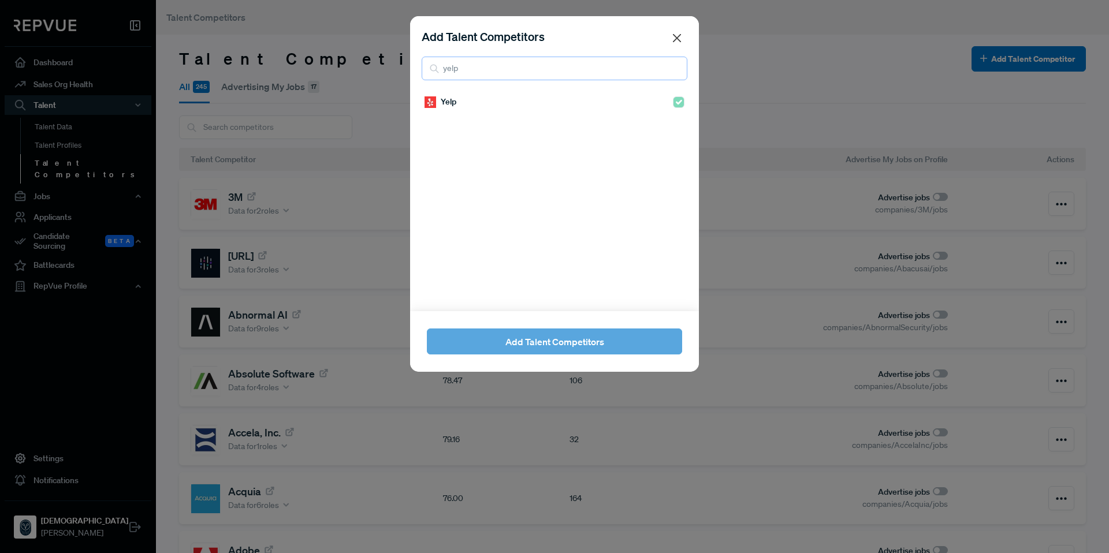
type input "yelp"
click at [679, 37] on button "Close" at bounding box center [677, 38] width 17 height 17
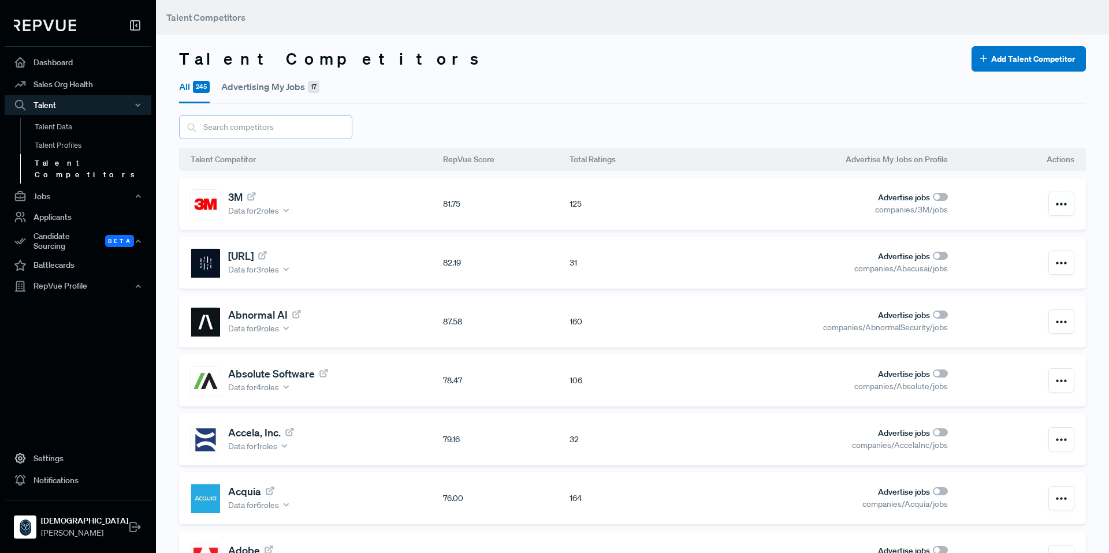
click at [240, 131] on input "text" at bounding box center [265, 128] width 173 height 24
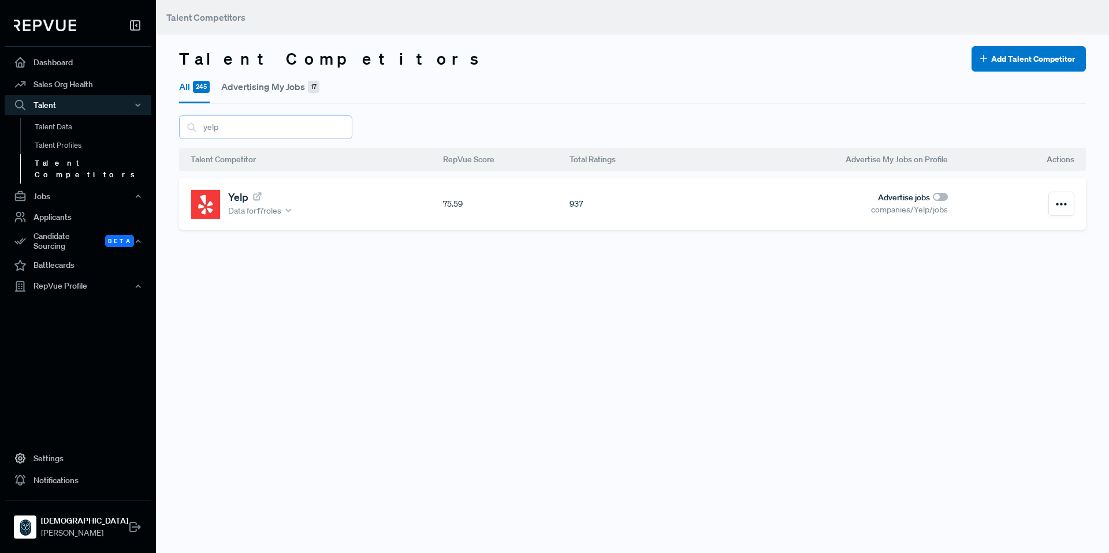
type input "yelp"
click at [938, 196] on input "checkbox" at bounding box center [940, 197] width 15 height 8
checkbox input "false"
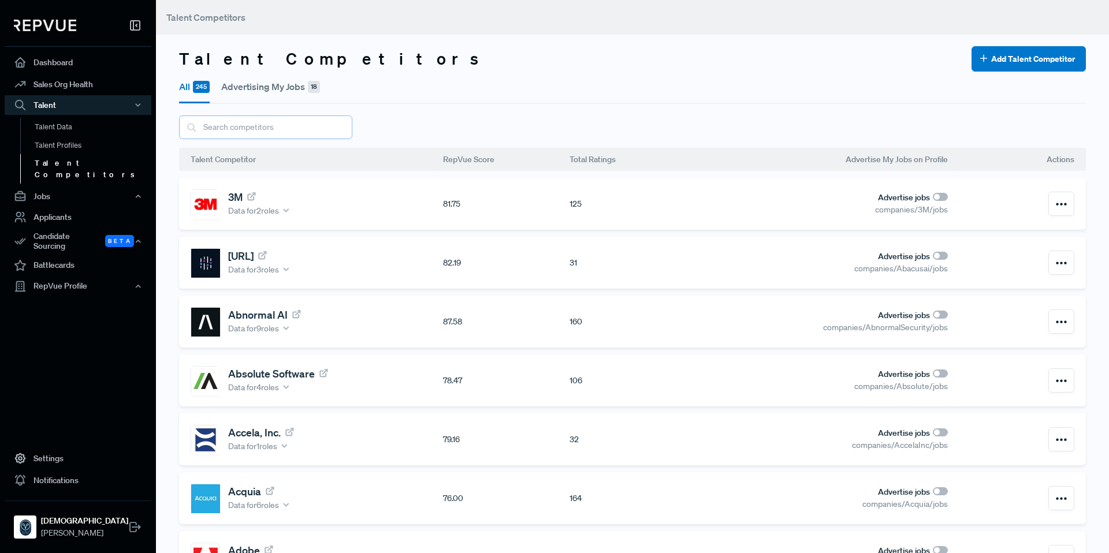
click at [217, 128] on input "text" at bounding box center [265, 128] width 173 height 24
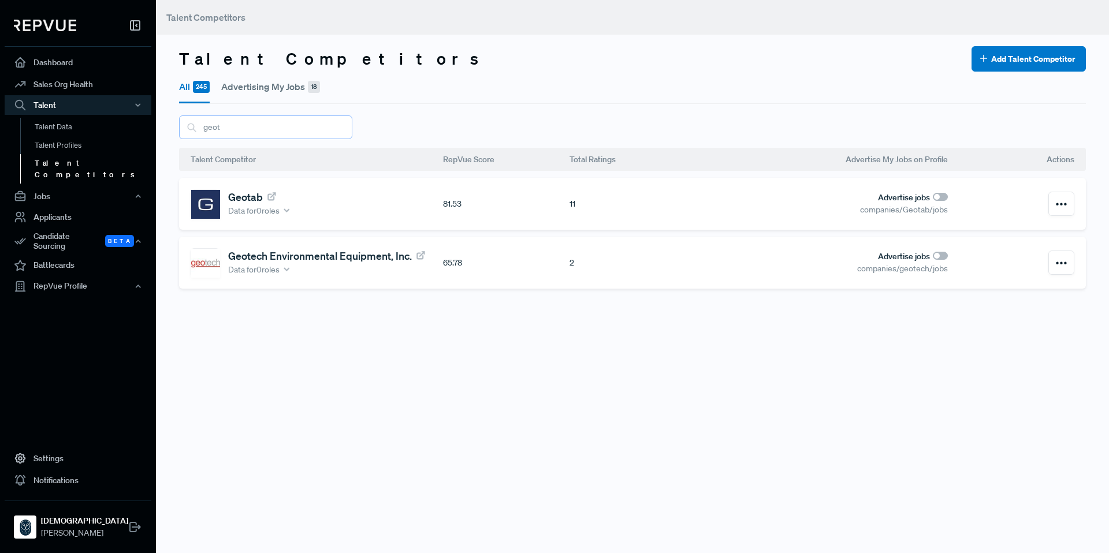
type input "geot"
click at [948, 196] on div at bounding box center [1011, 204] width 126 height 24
click at [939, 198] on input "checkbox" at bounding box center [940, 197] width 15 height 8
checkbox input "false"
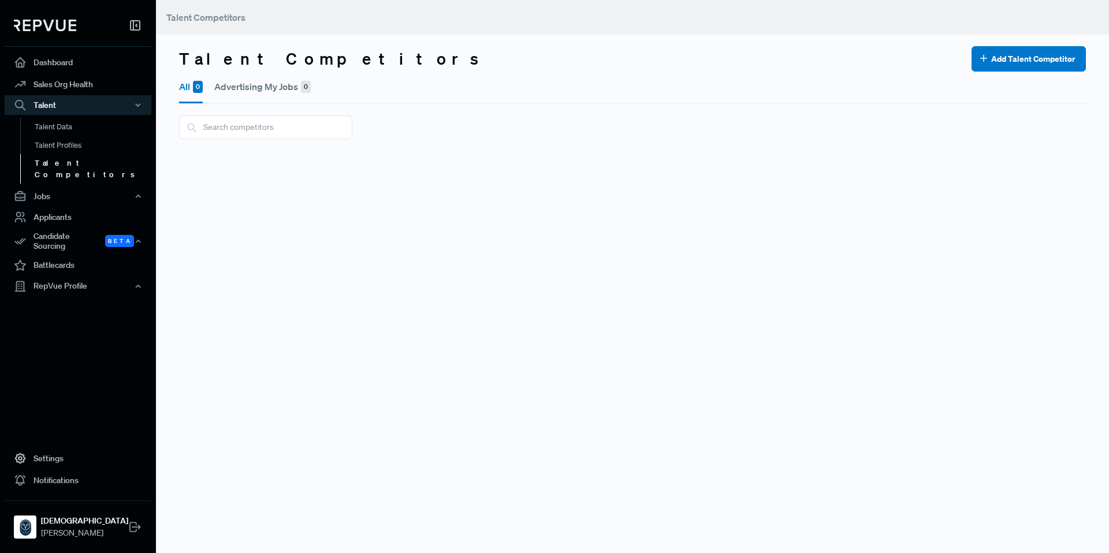
click at [254, 91] on button "Advertising My Jobs 0" at bounding box center [262, 87] width 96 height 30
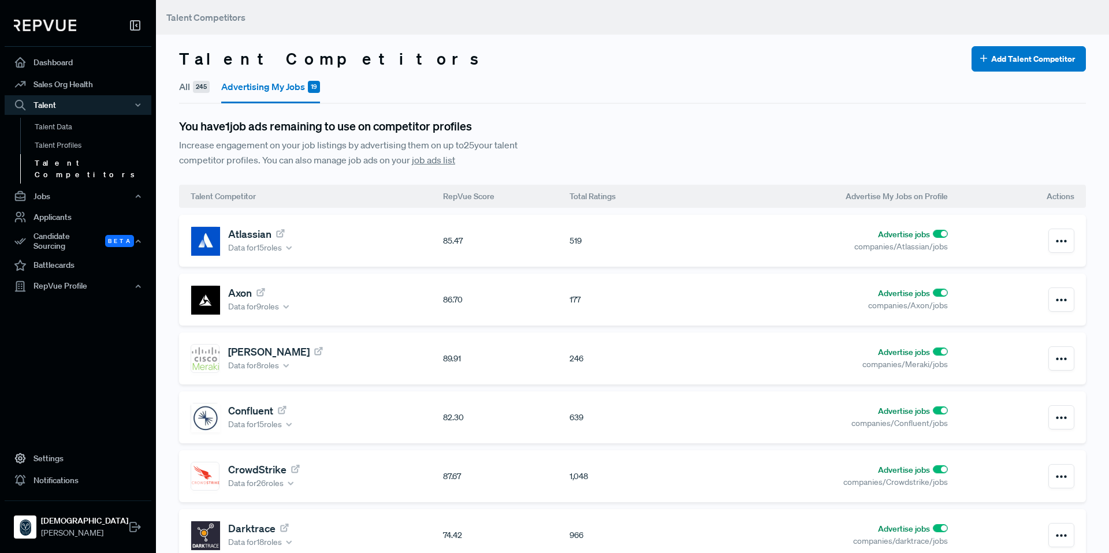
click at [187, 88] on button "All 245" at bounding box center [194, 87] width 31 height 30
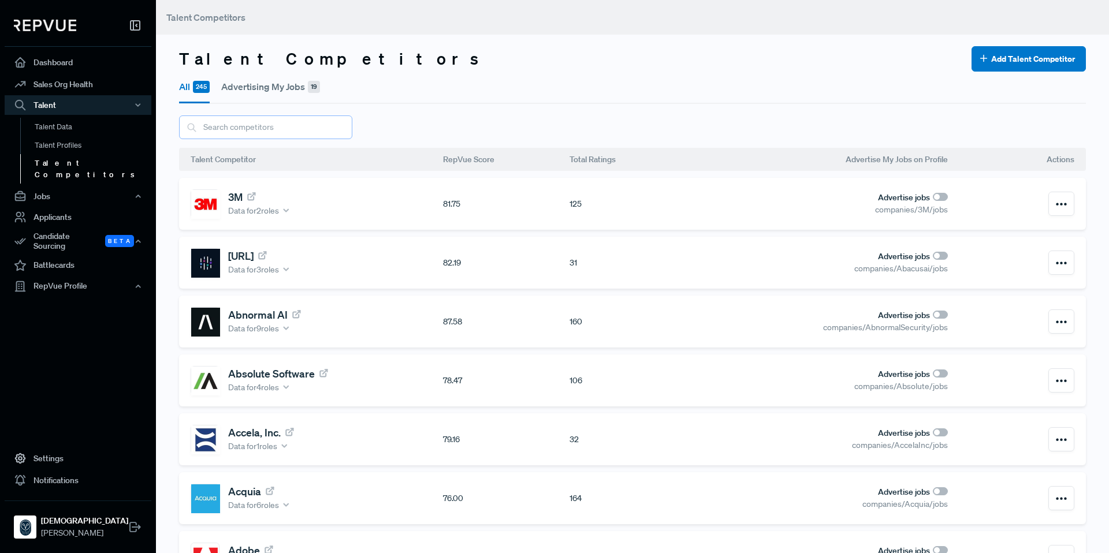
click at [243, 131] on input "text" at bounding box center [265, 128] width 173 height 24
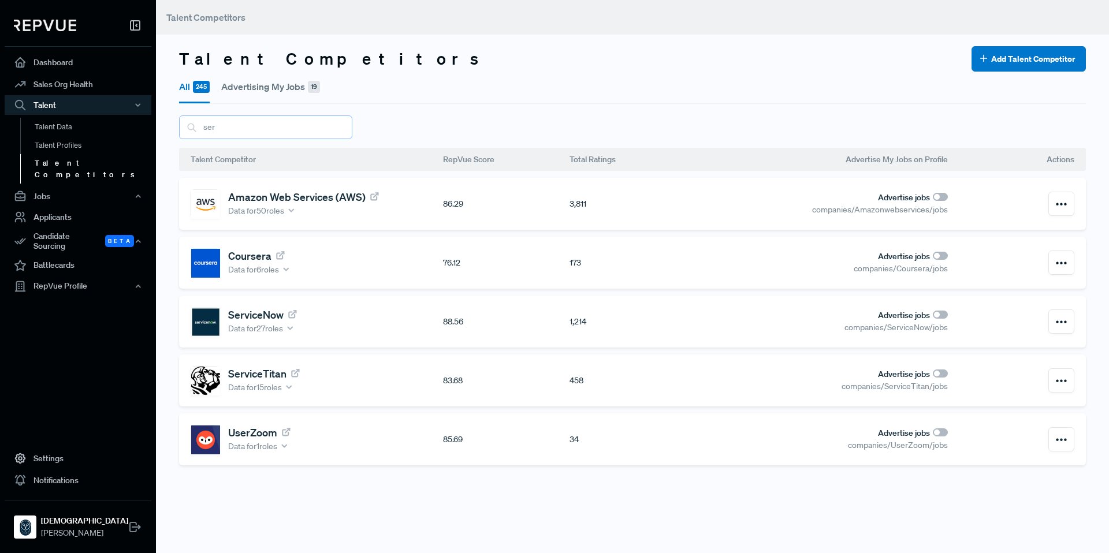
type input "ser"
click at [937, 318] on input "checkbox" at bounding box center [940, 315] width 15 height 8
checkbox input "false"
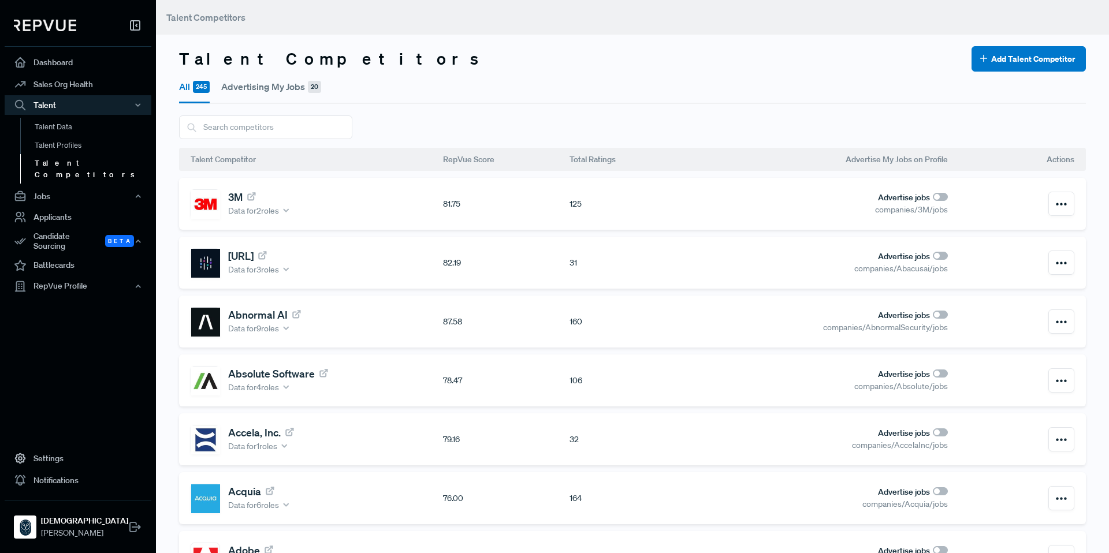
click at [274, 88] on button "Advertising My Jobs 20" at bounding box center [271, 87] width 100 height 30
